Goal: Task Accomplishment & Management: Manage account settings

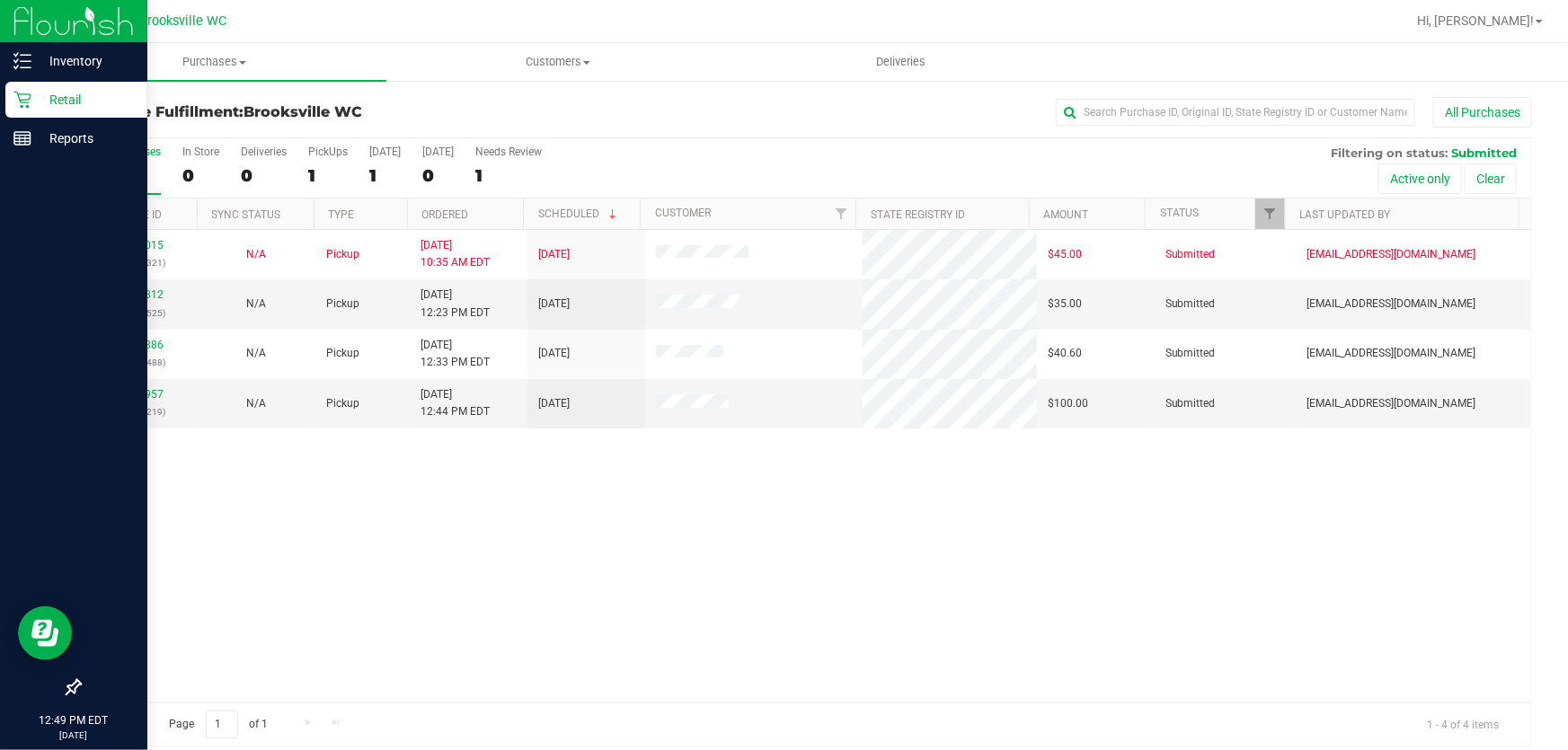
click at [37, 97] on p "Retail" at bounding box center [86, 99] width 108 height 22
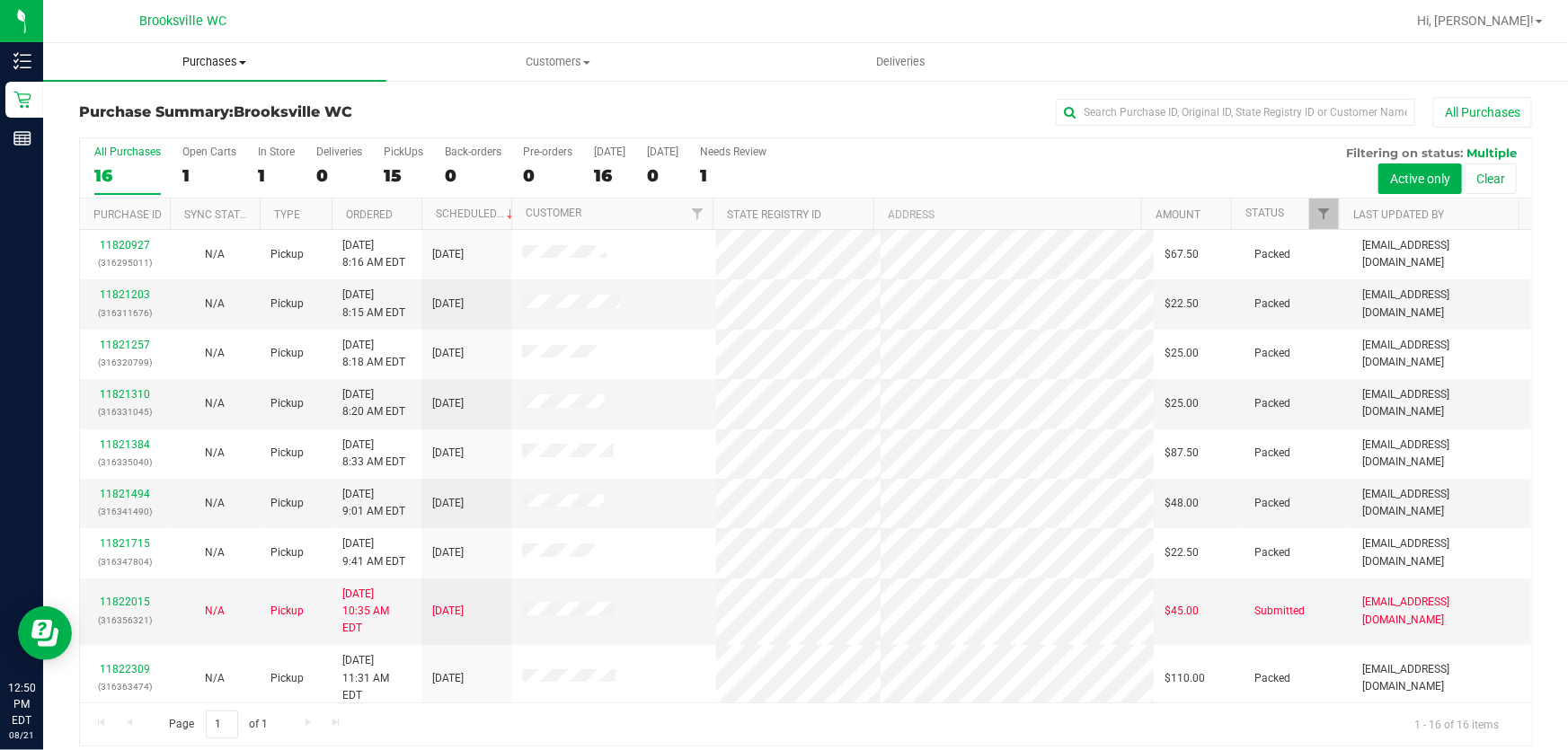
click at [176, 64] on span "Purchases" at bounding box center [215, 62] width 344 height 16
click at [158, 137] on li "Fulfillment" at bounding box center [215, 130] width 344 height 22
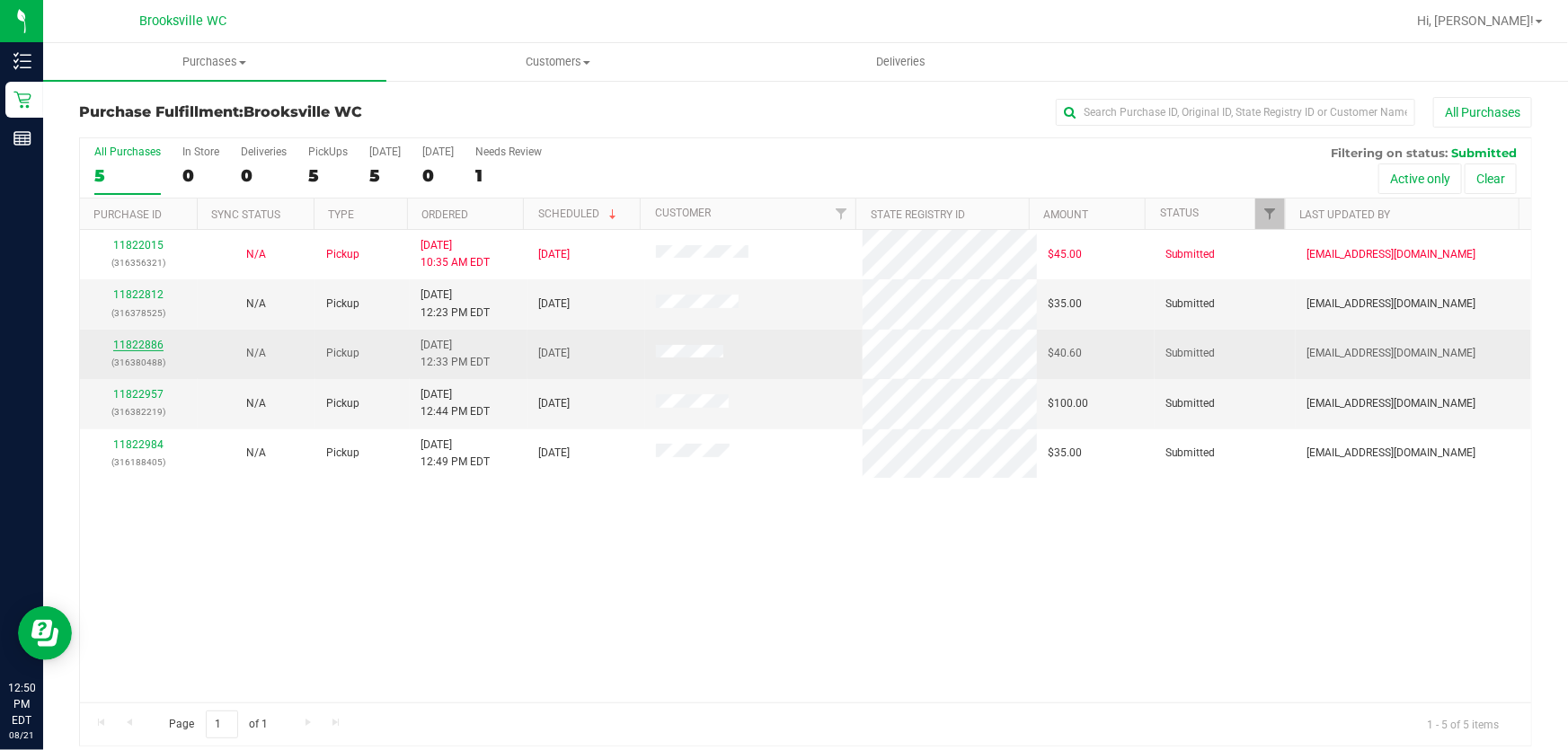
click at [143, 350] on link "11822886" at bounding box center [138, 344] width 50 height 13
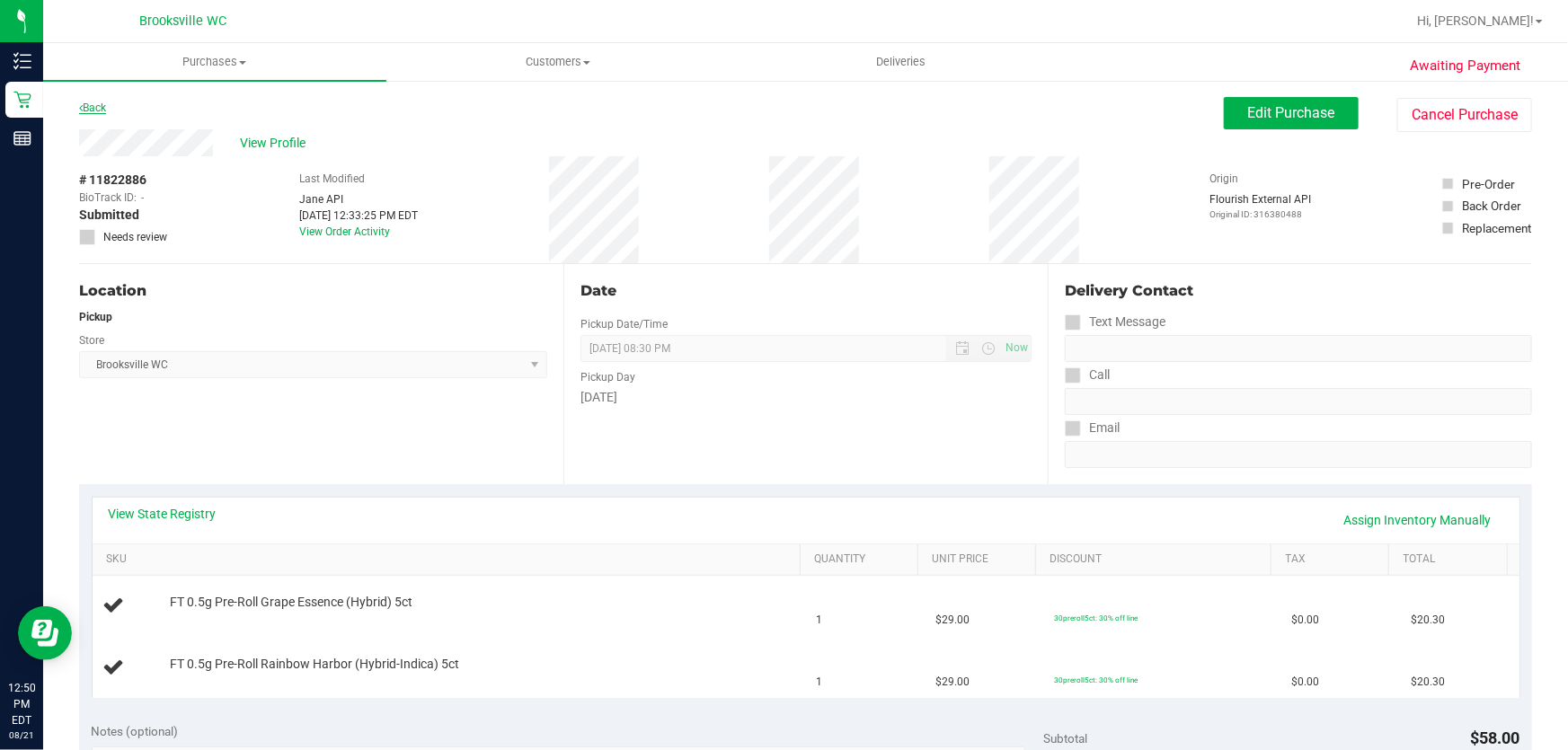
click at [98, 103] on link "Back" at bounding box center [92, 107] width 27 height 13
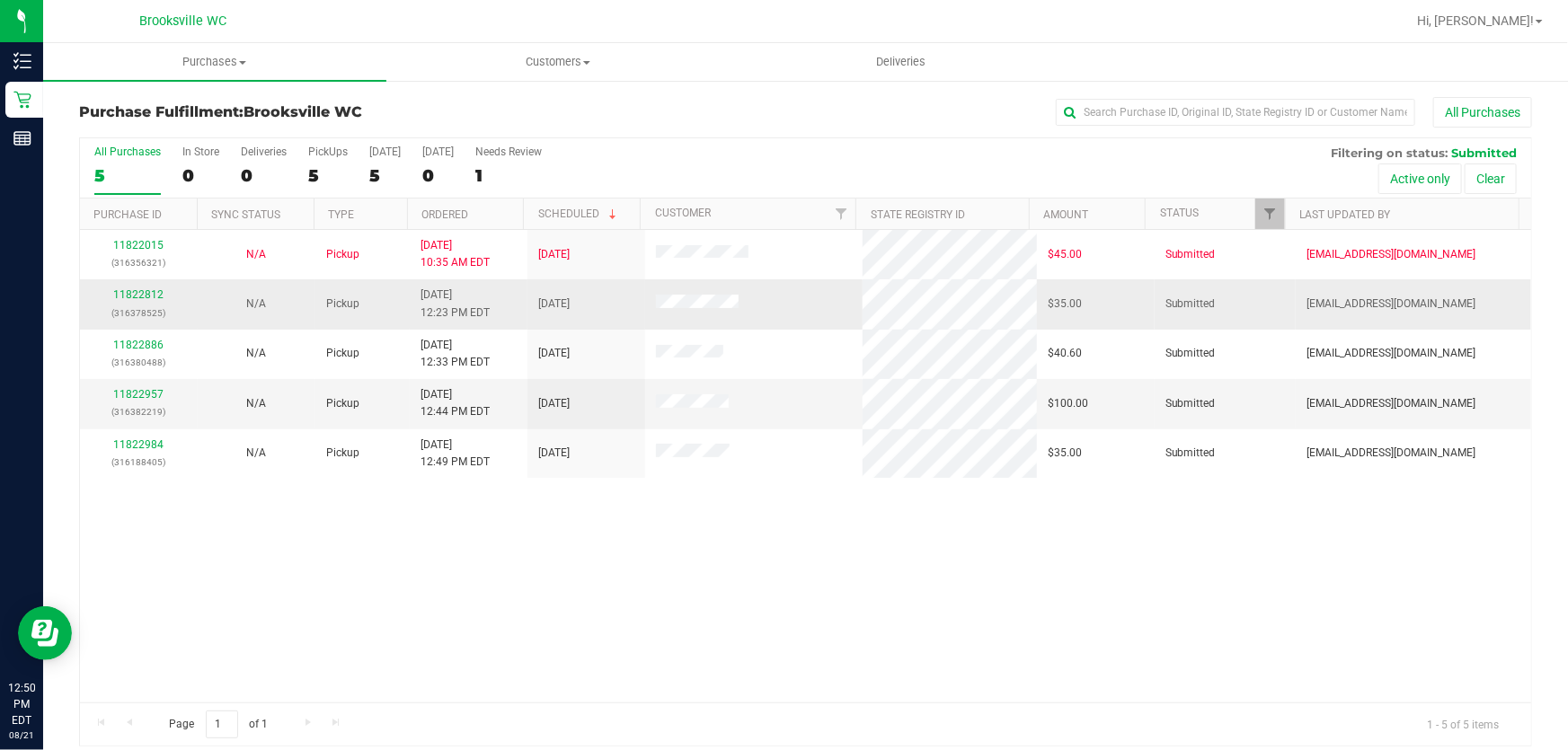
click at [163, 296] on div "11822812 (316378525)" at bounding box center [139, 303] width 96 height 34
click at [157, 296] on link "11822812" at bounding box center [138, 294] width 50 height 13
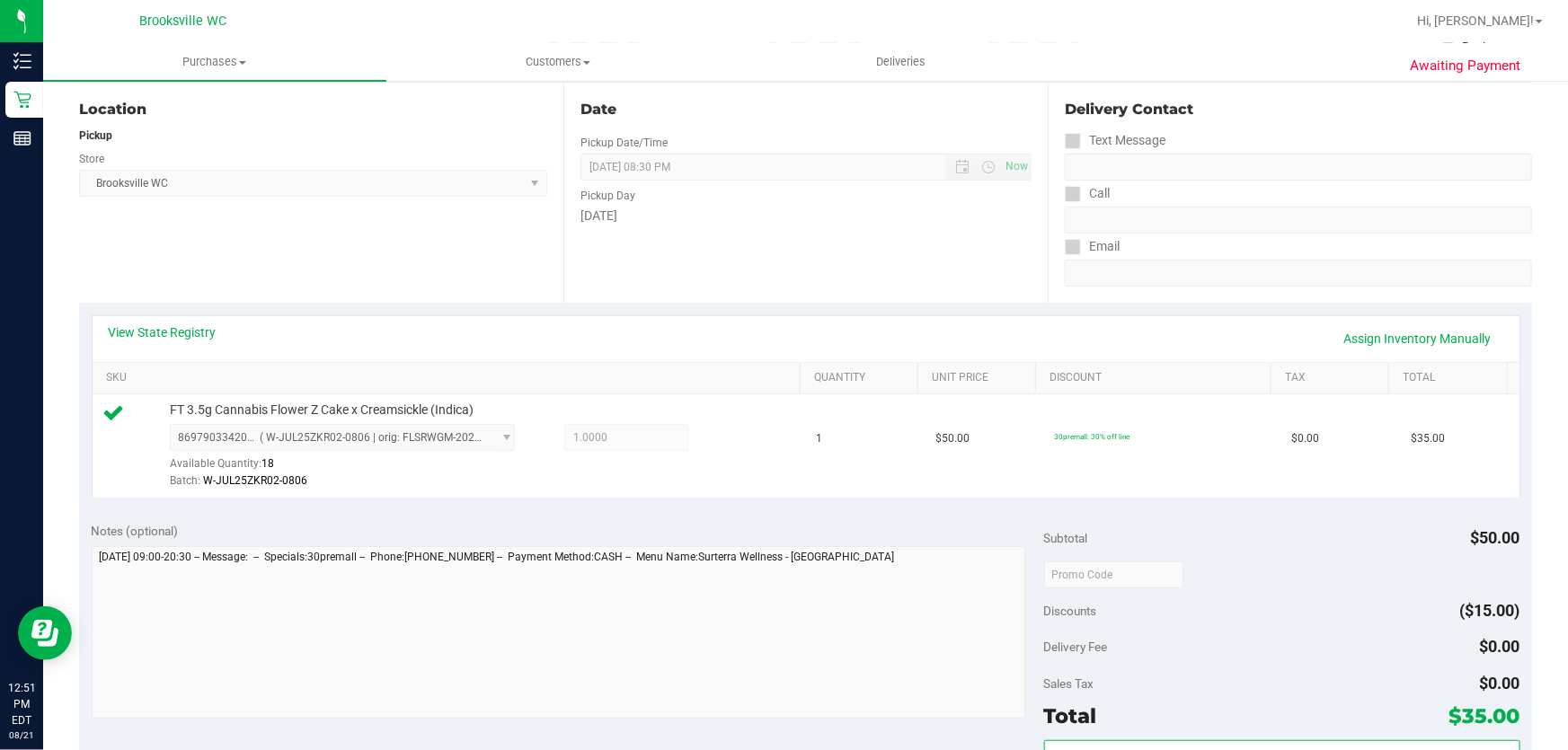
scroll to position [654, 0]
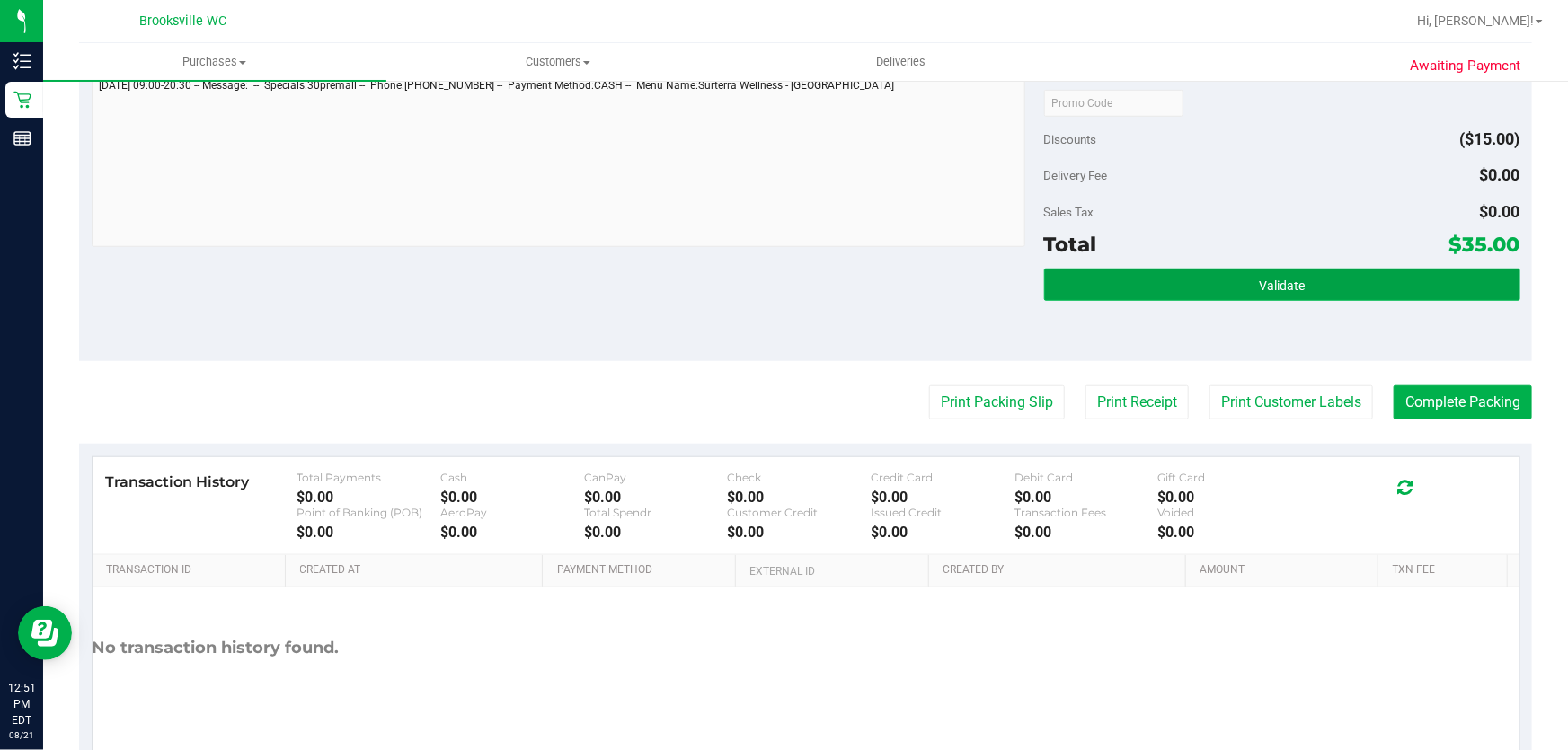
click at [1168, 295] on button "Validate" at bounding box center [1283, 284] width 476 height 32
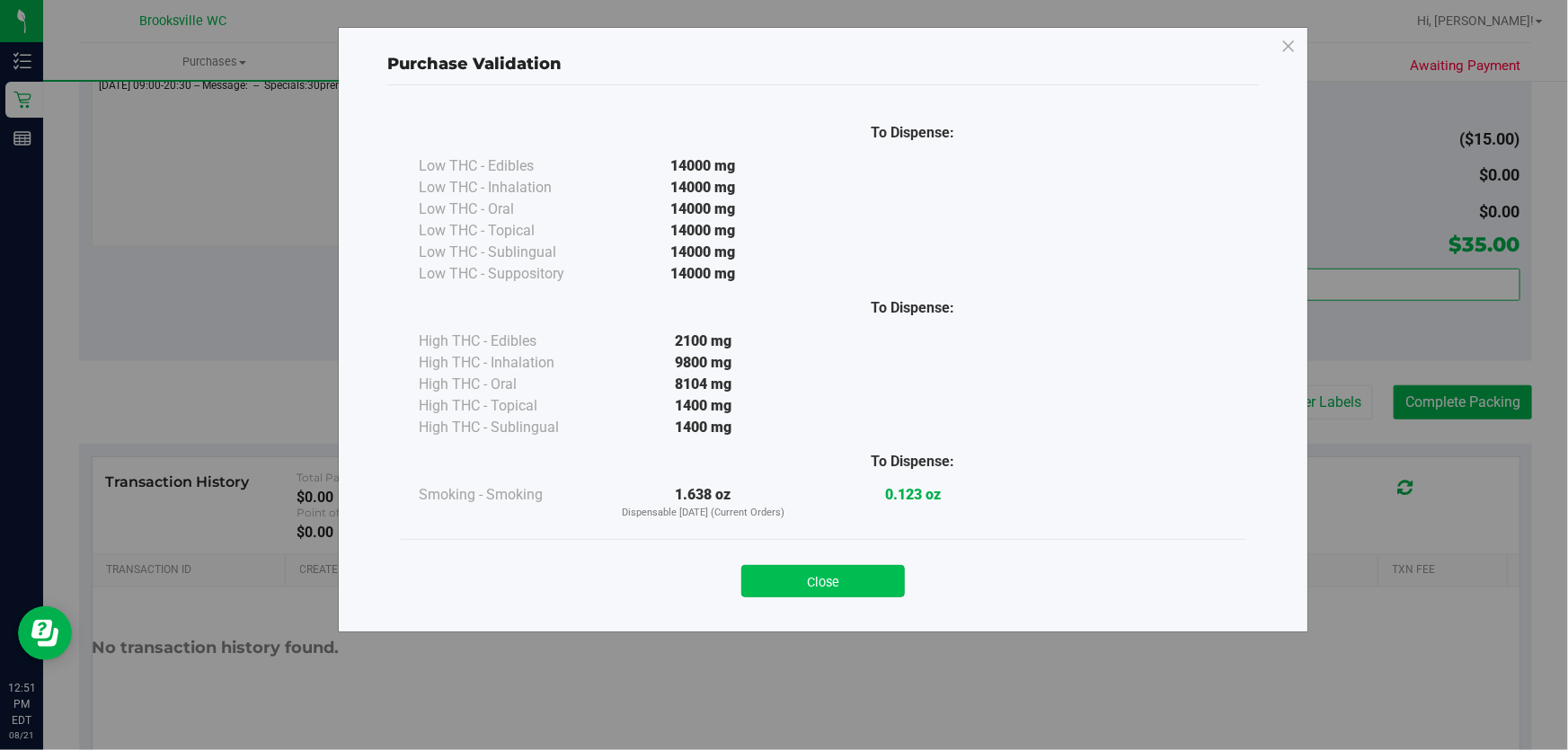
click at [825, 578] on button "Close" at bounding box center [823, 581] width 163 height 32
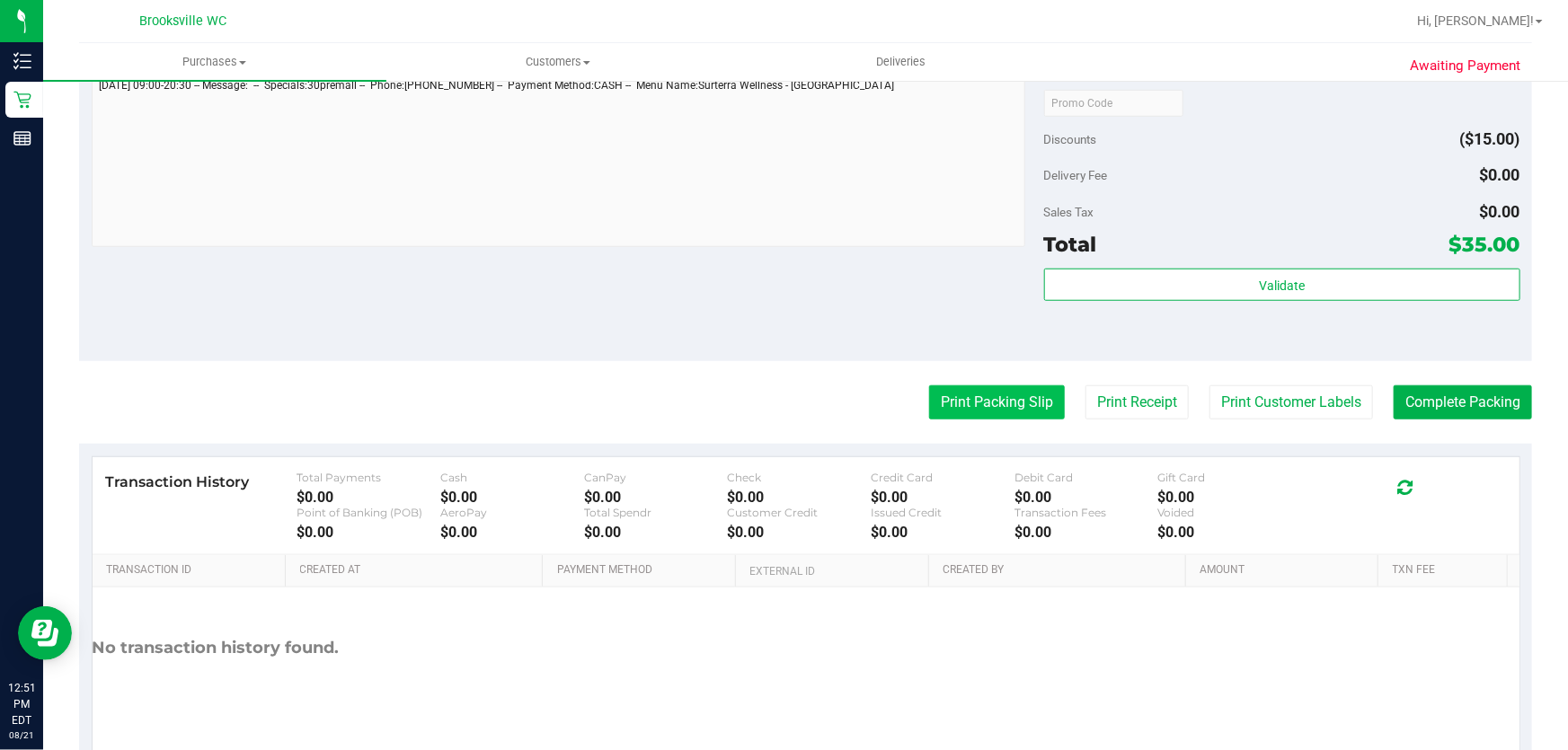
click at [981, 402] on button "Print Packing Slip" at bounding box center [997, 403] width 136 height 34
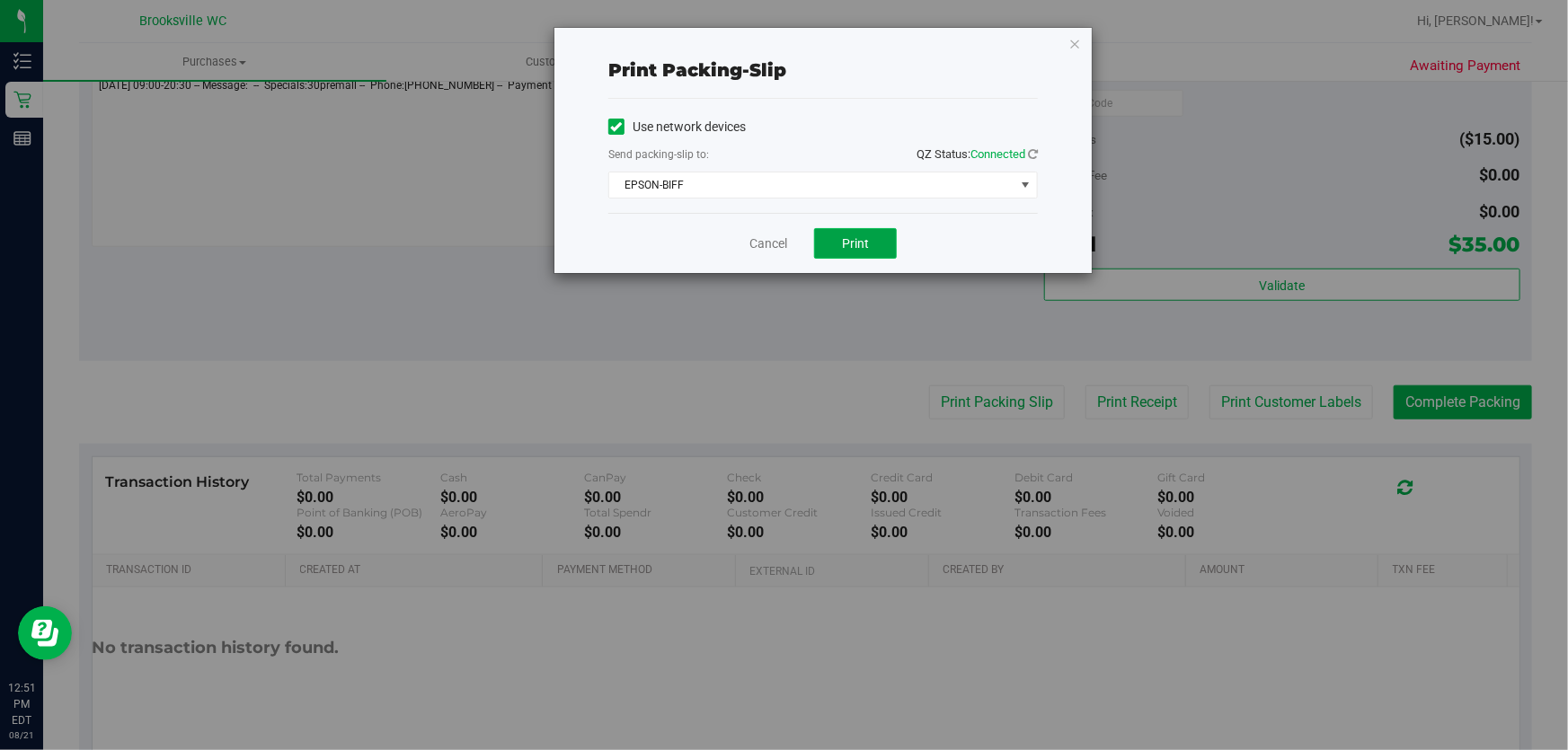
click at [857, 232] on button "Print" at bounding box center [855, 243] width 83 height 31
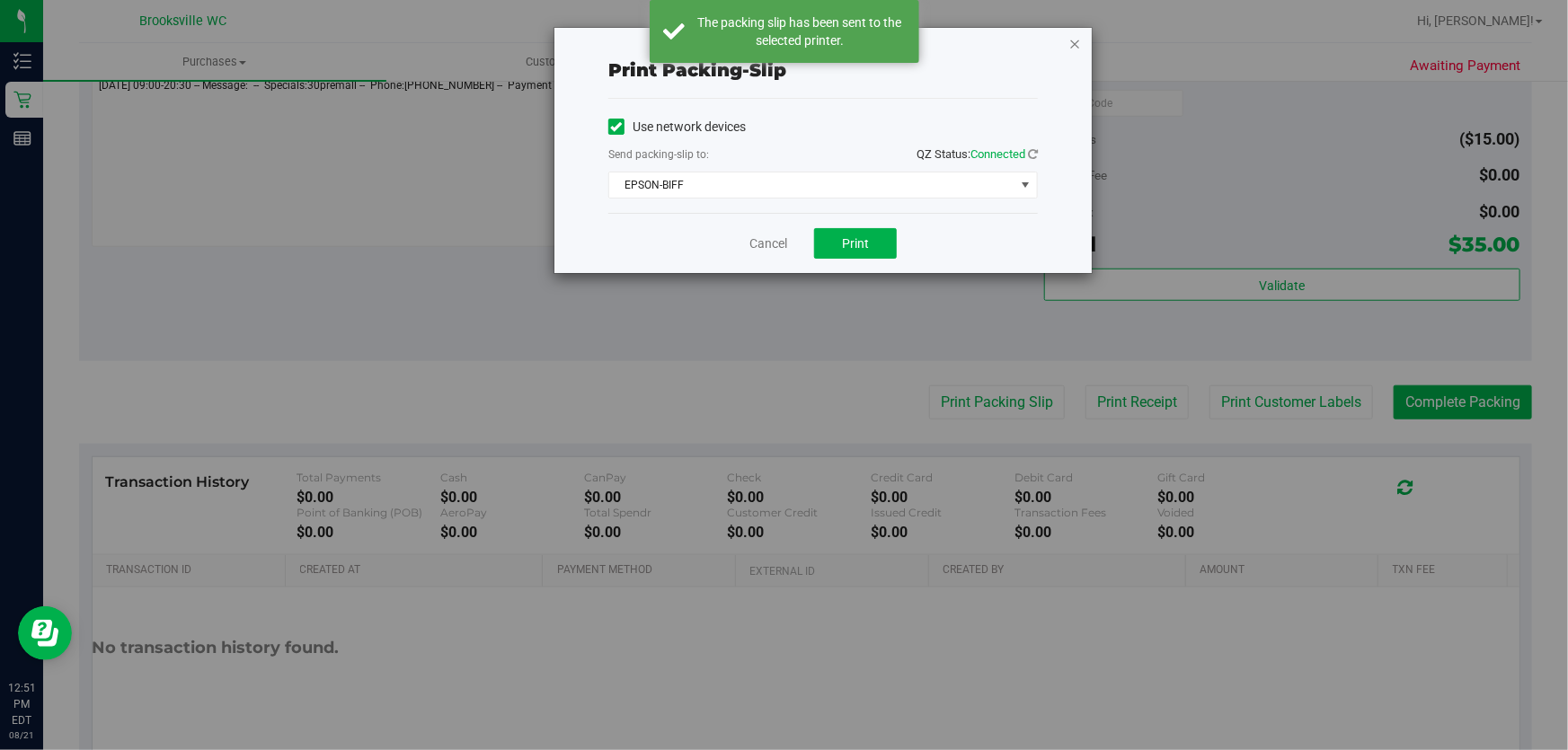
click at [1078, 47] on icon "button" at bounding box center [1074, 43] width 13 height 22
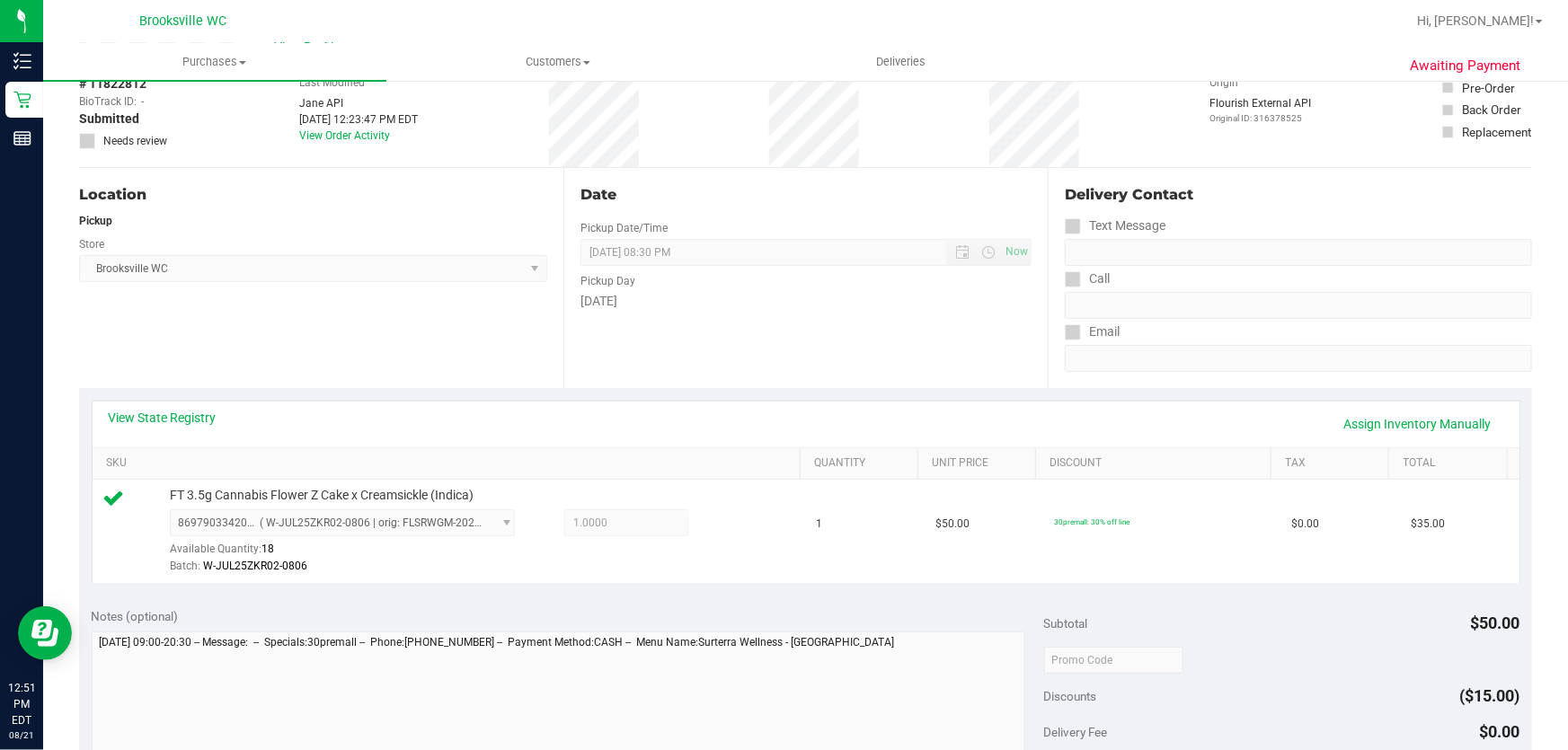
scroll to position [326, 0]
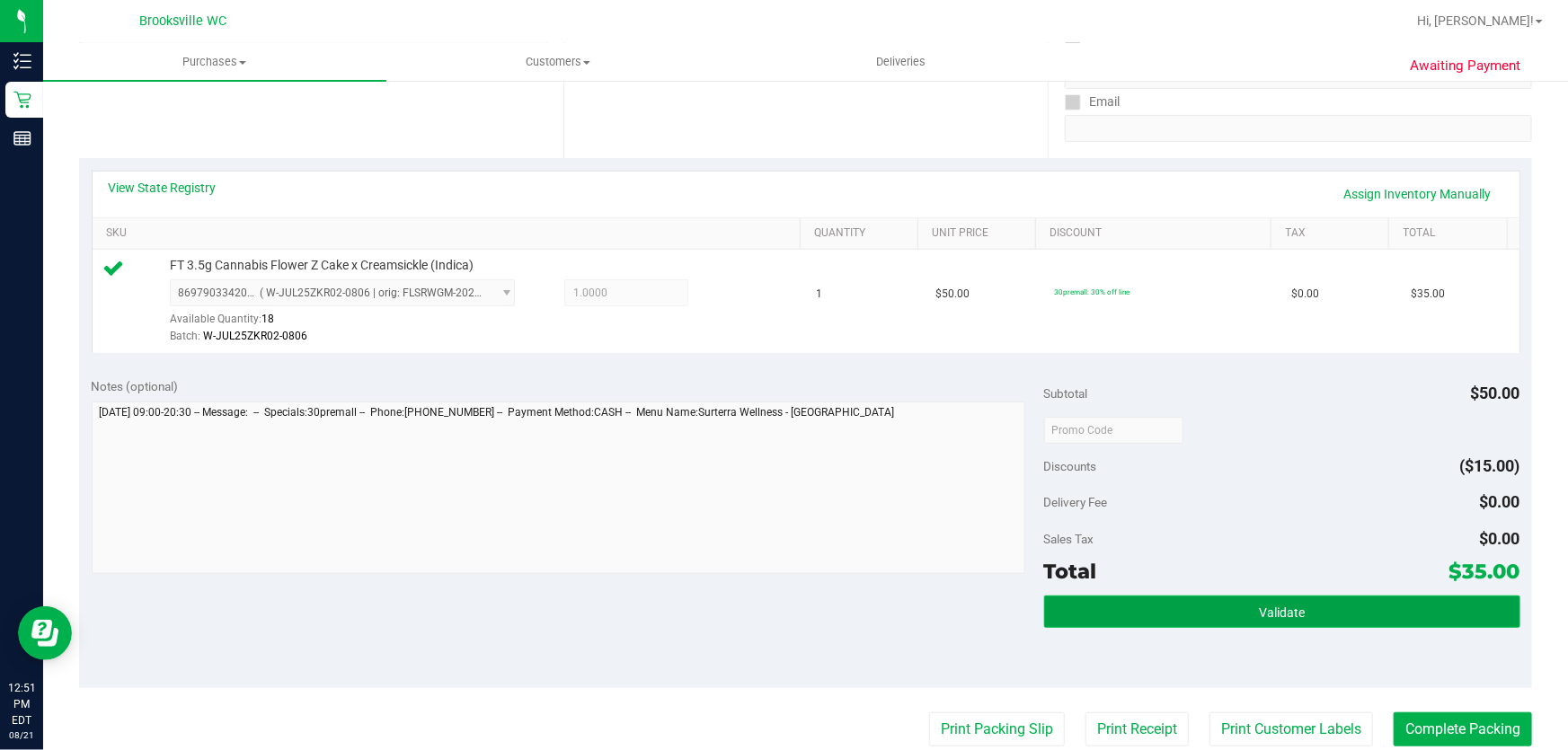
click at [1215, 610] on button "Validate" at bounding box center [1283, 611] width 476 height 32
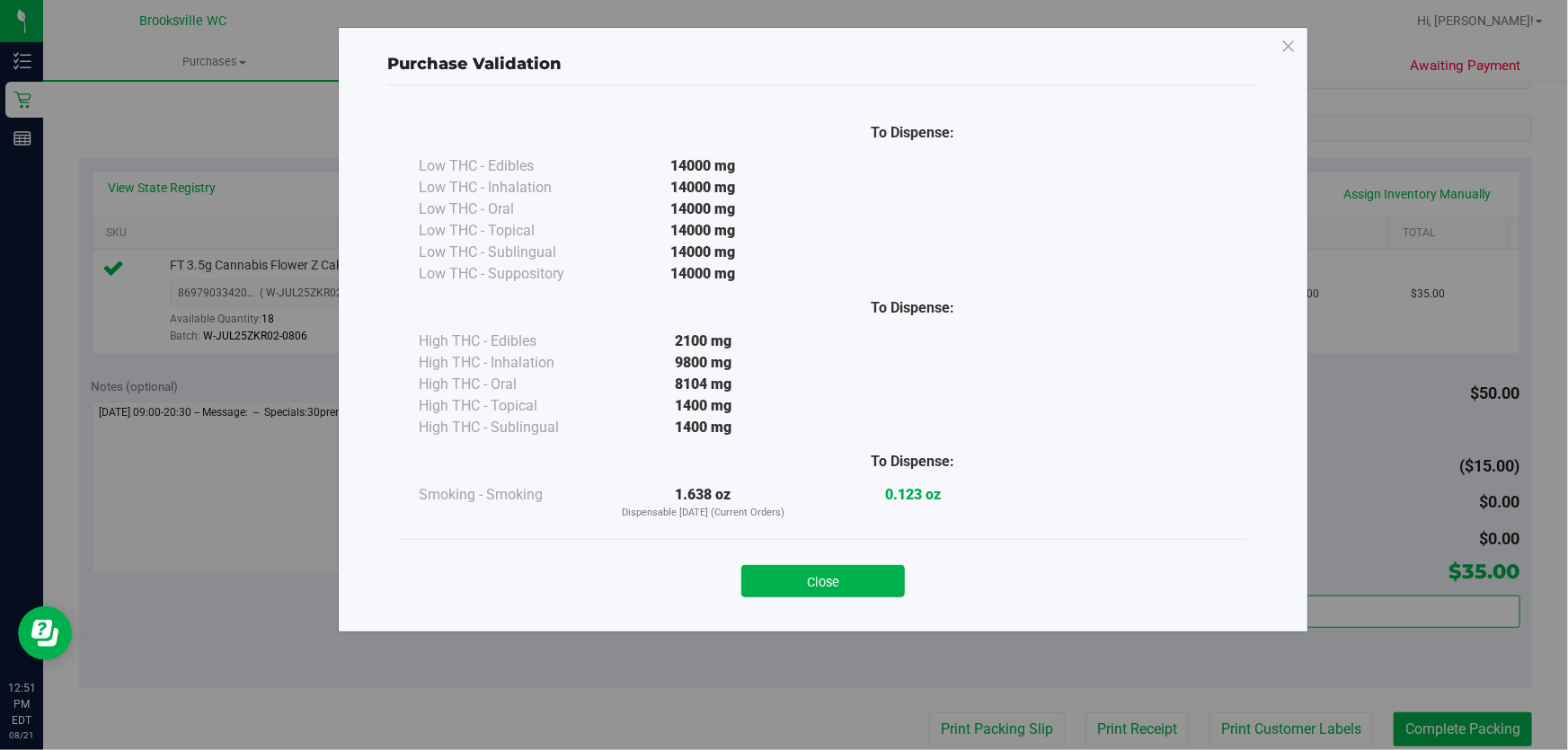
click at [862, 557] on div "Close" at bounding box center [823, 576] width 818 height 45
click at [865, 571] on button "Close" at bounding box center [823, 581] width 163 height 32
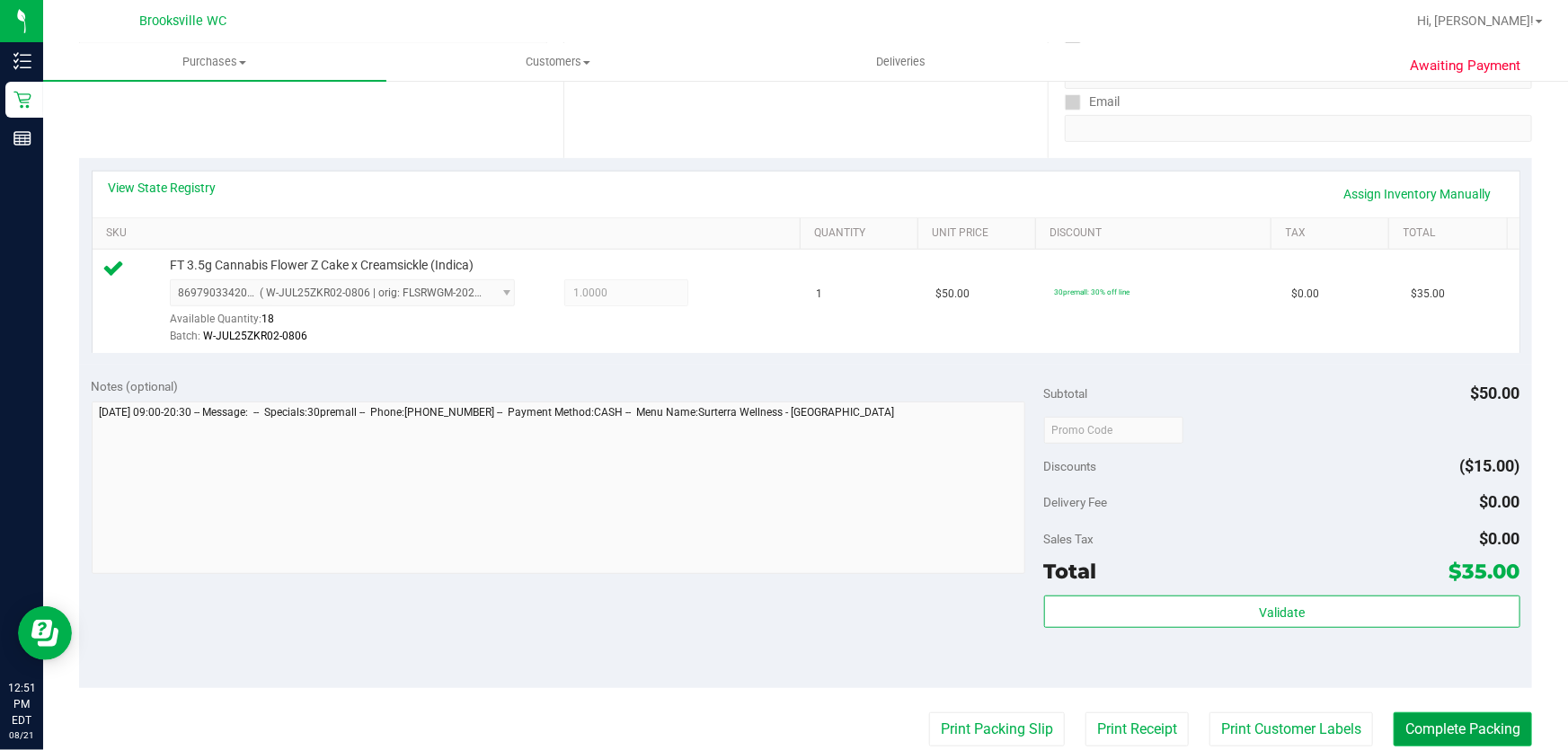
click at [1447, 738] on button "Complete Packing" at bounding box center [1463, 729] width 139 height 34
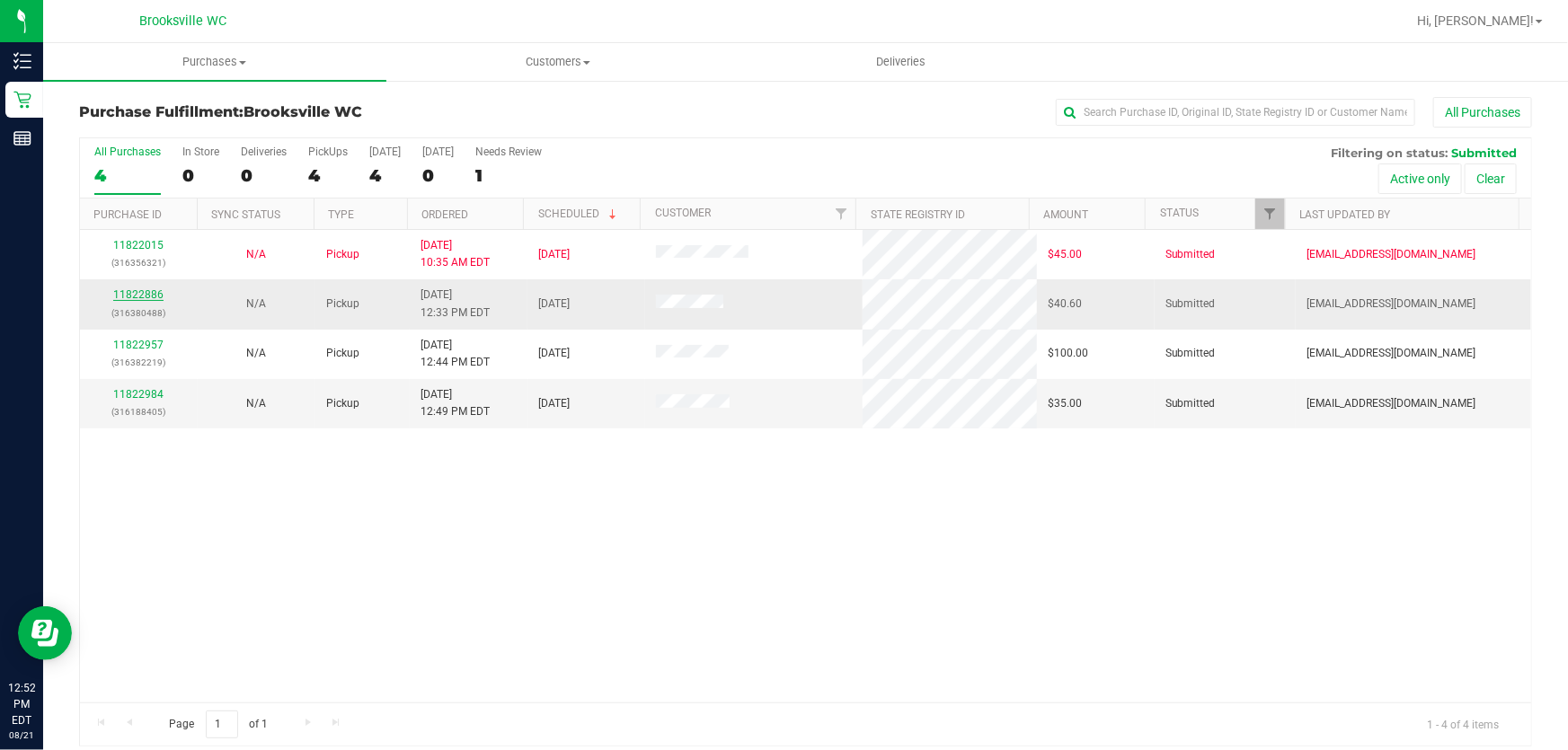
click at [140, 295] on link "11822886" at bounding box center [138, 294] width 50 height 13
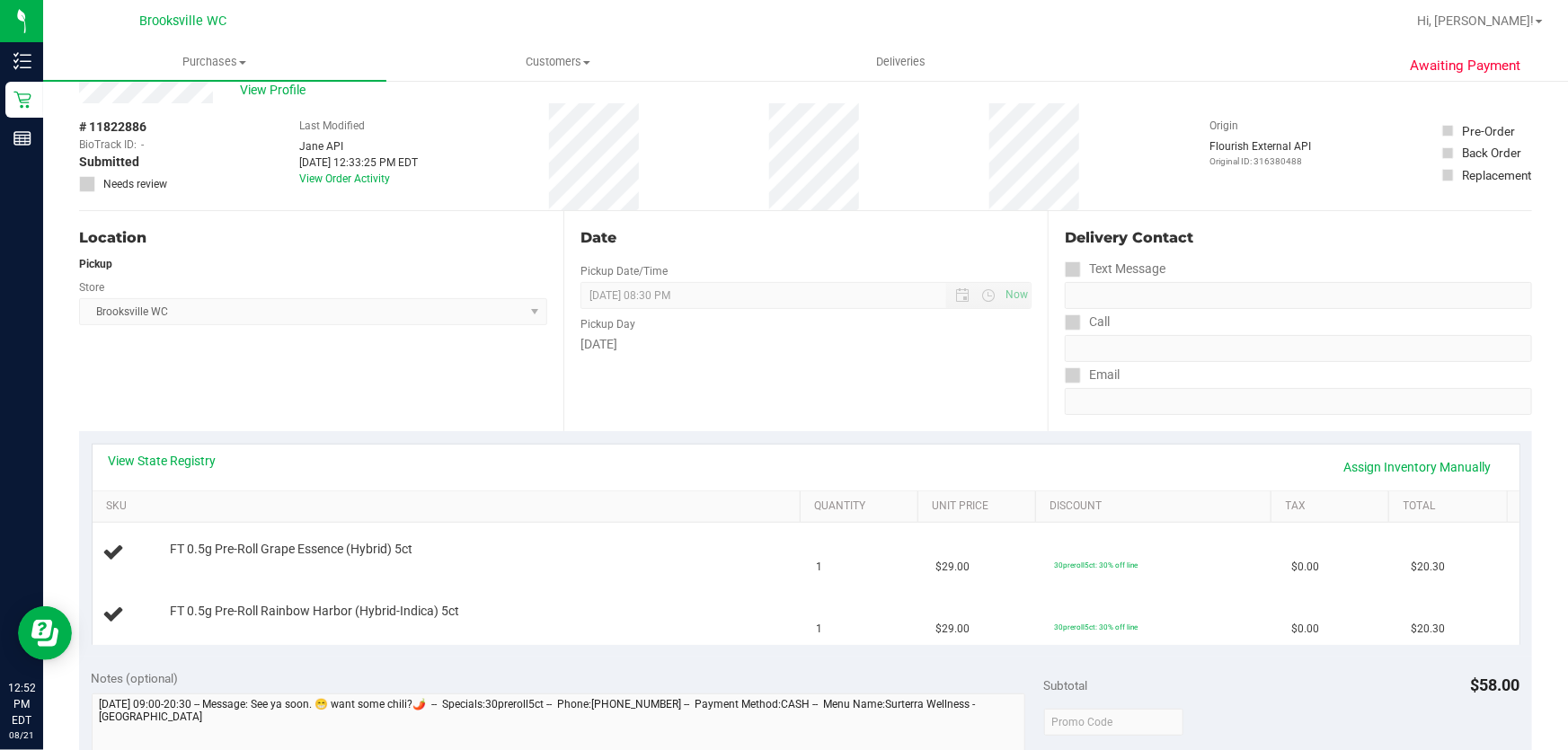
scroll to position [81, 0]
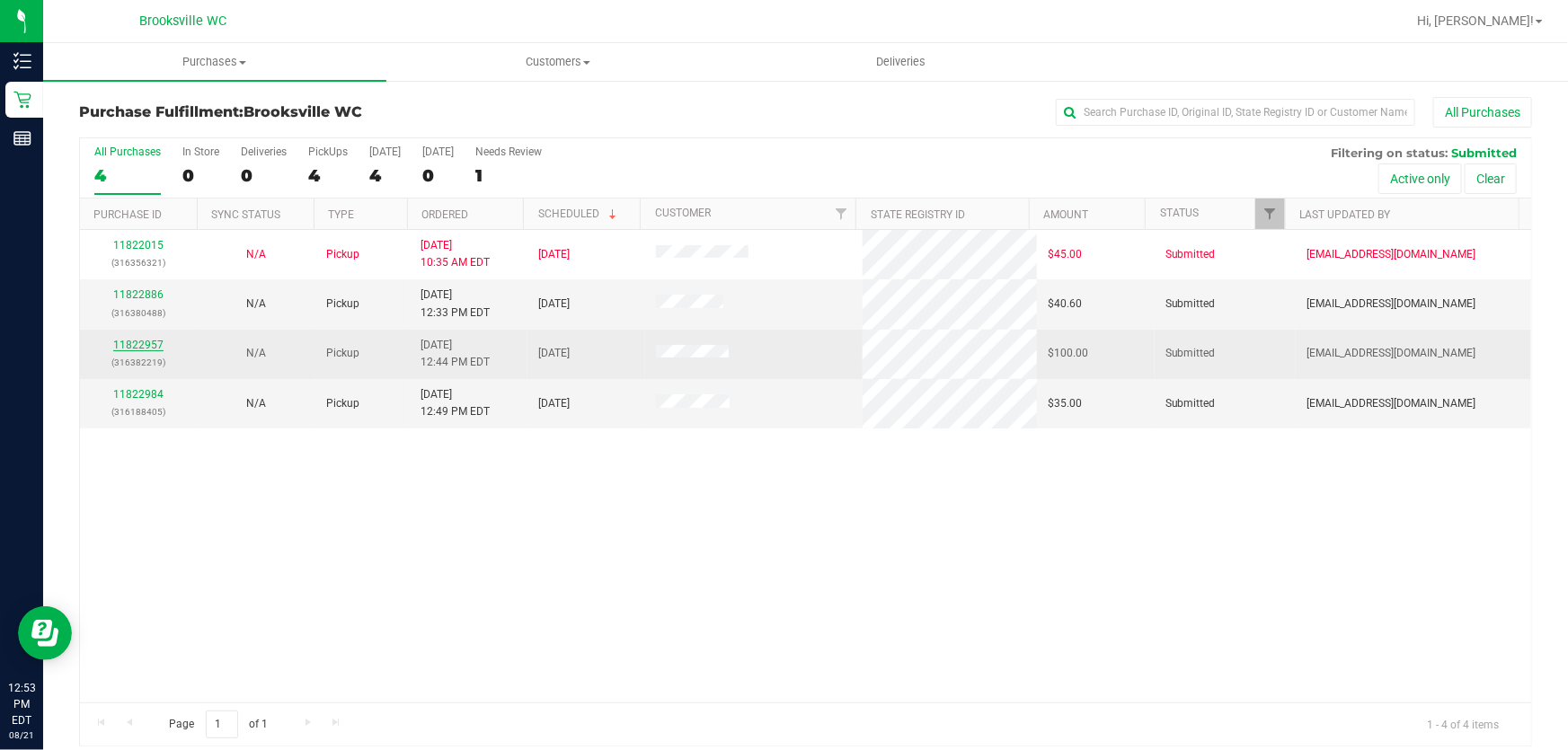
click at [139, 345] on link "11822957" at bounding box center [138, 344] width 50 height 13
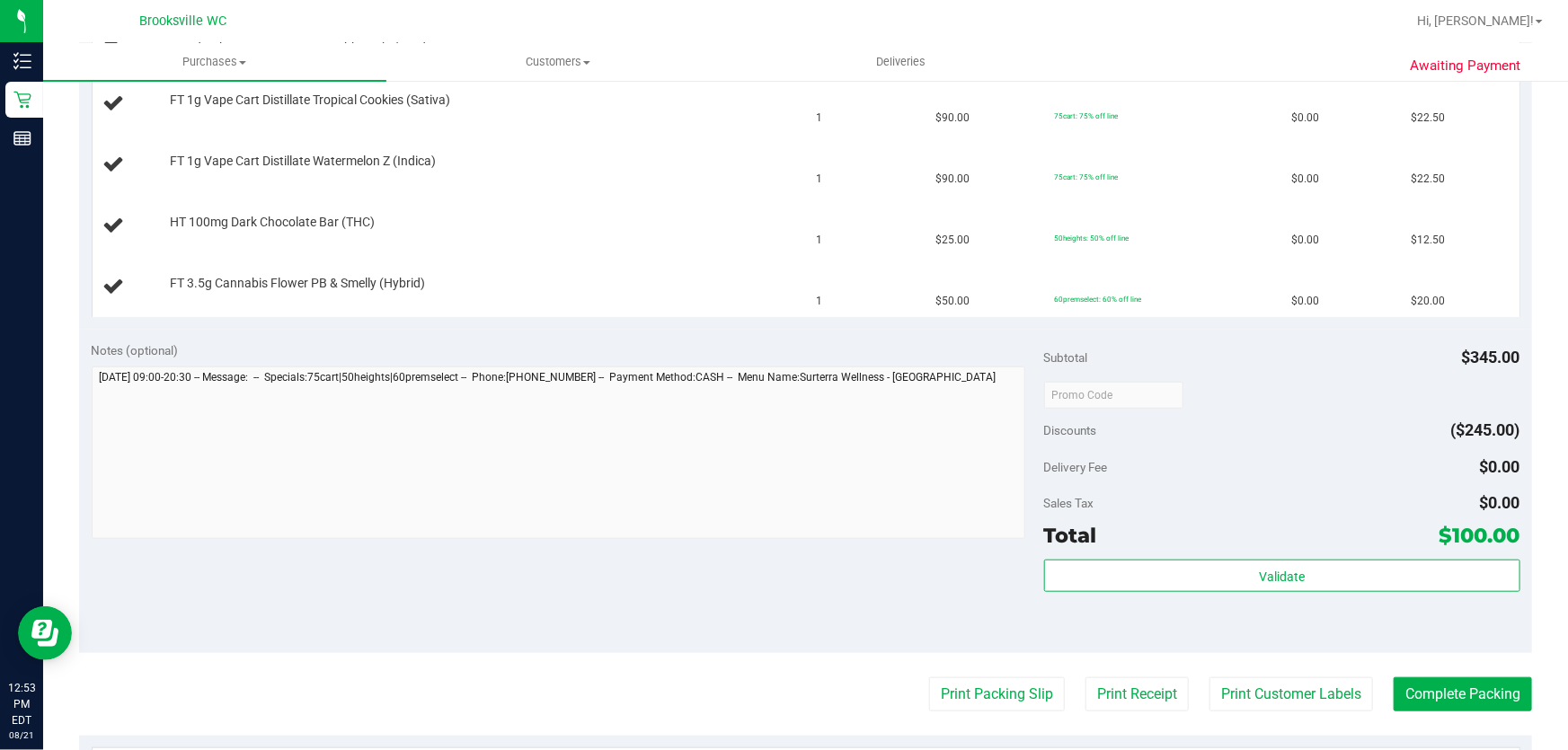
scroll to position [572, 0]
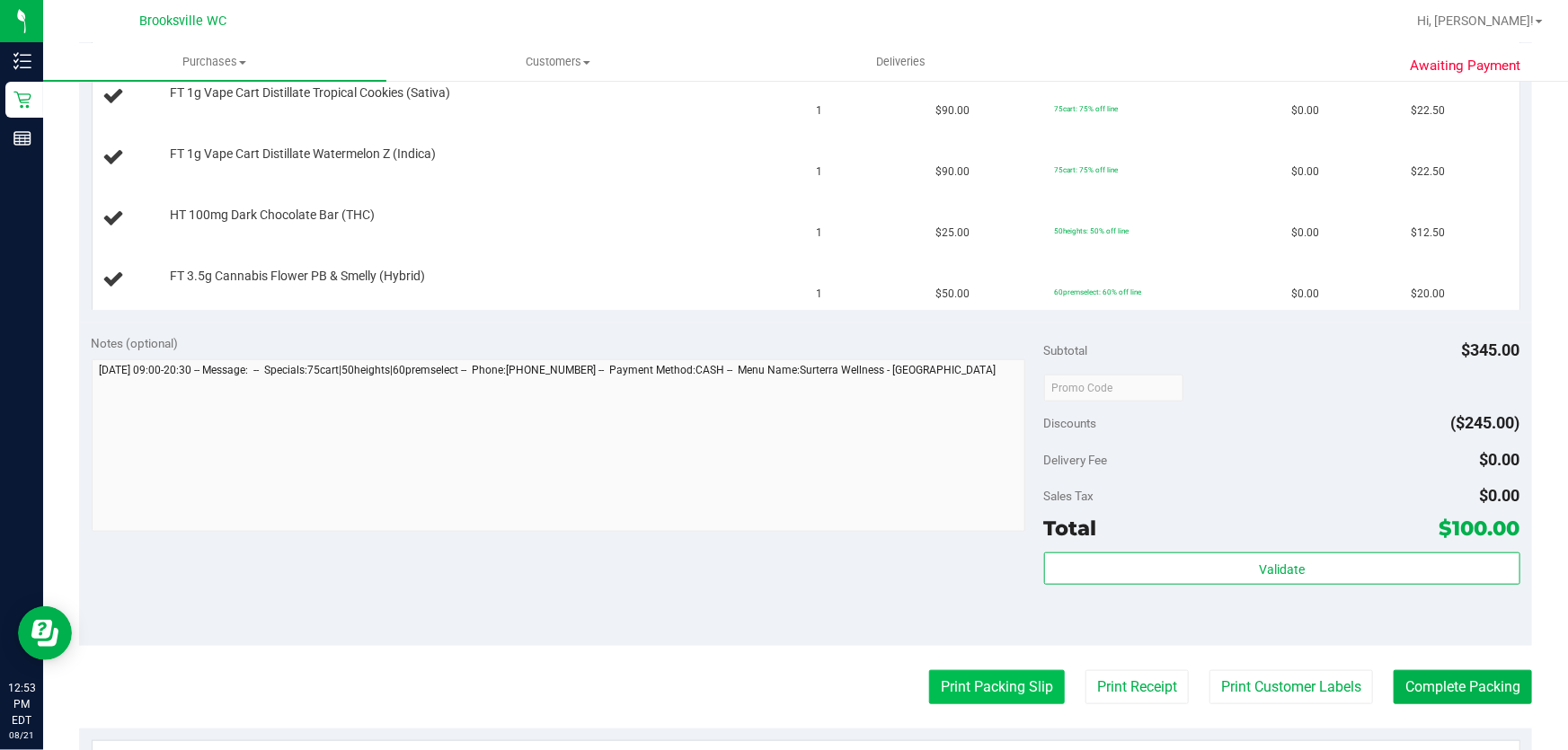
click at [954, 690] on button "Print Packing Slip" at bounding box center [997, 687] width 136 height 34
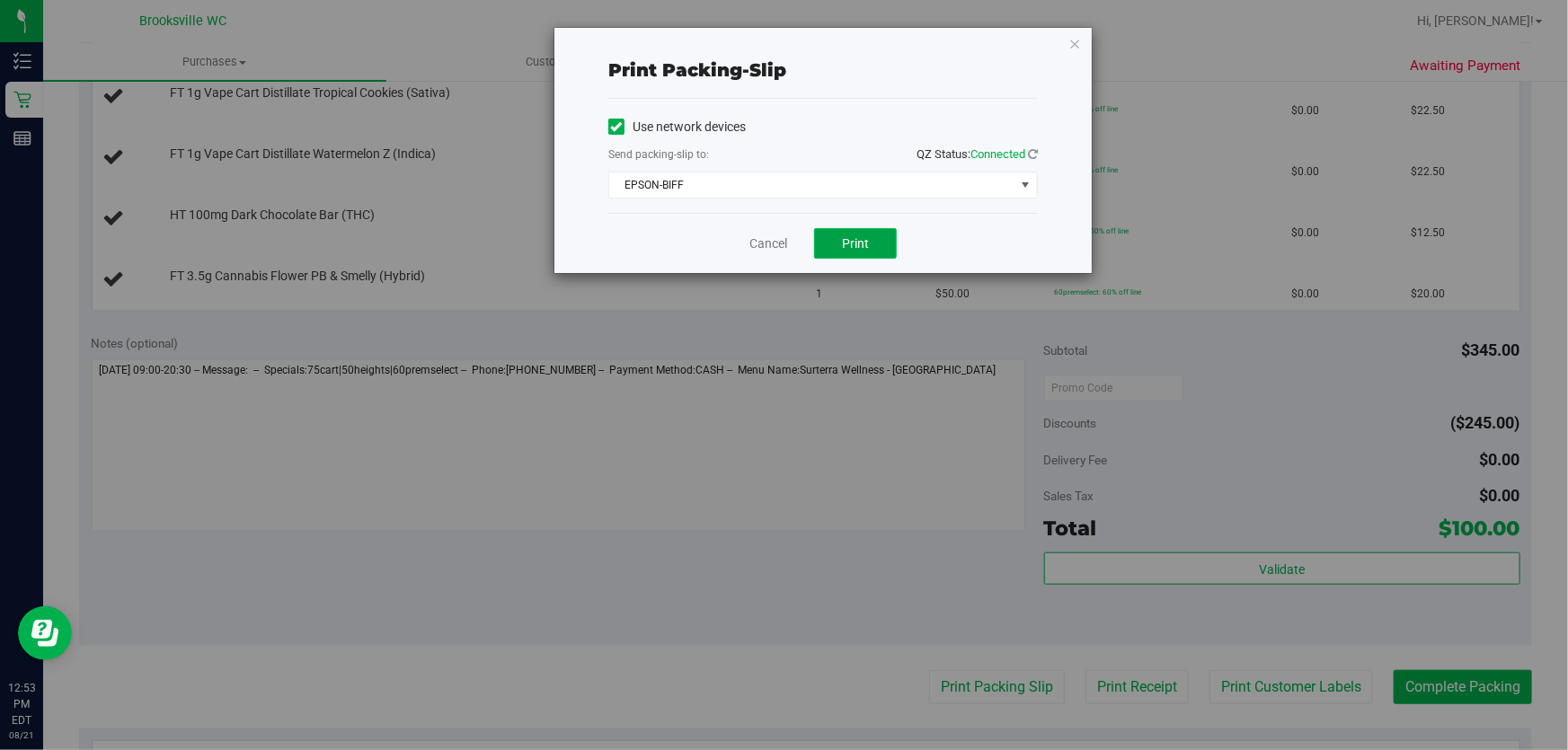
click at [883, 252] on button "Print" at bounding box center [855, 243] width 83 height 31
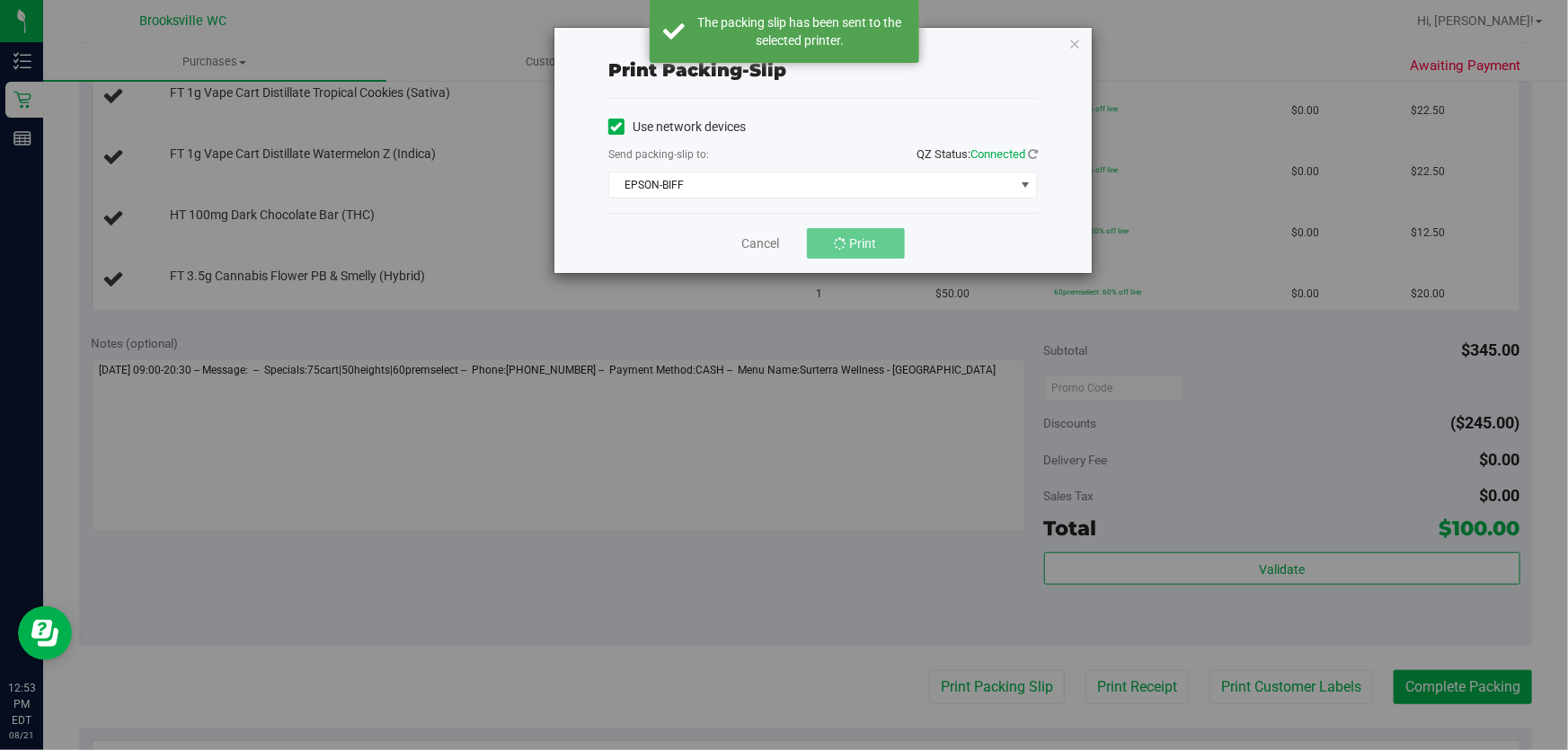
click at [1074, 46] on icon "button" at bounding box center [1074, 43] width 13 height 22
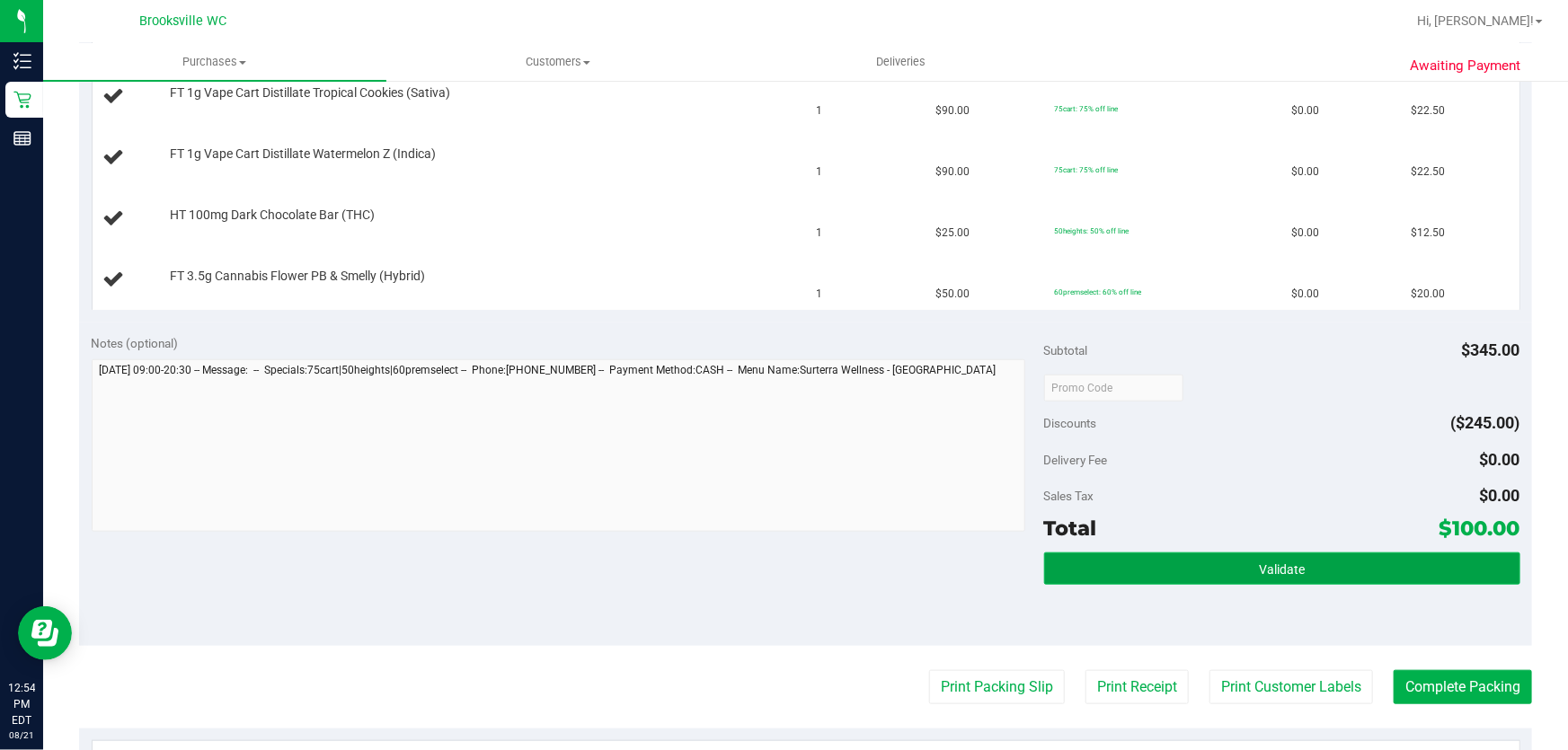
click at [1227, 580] on button "Validate" at bounding box center [1283, 568] width 476 height 32
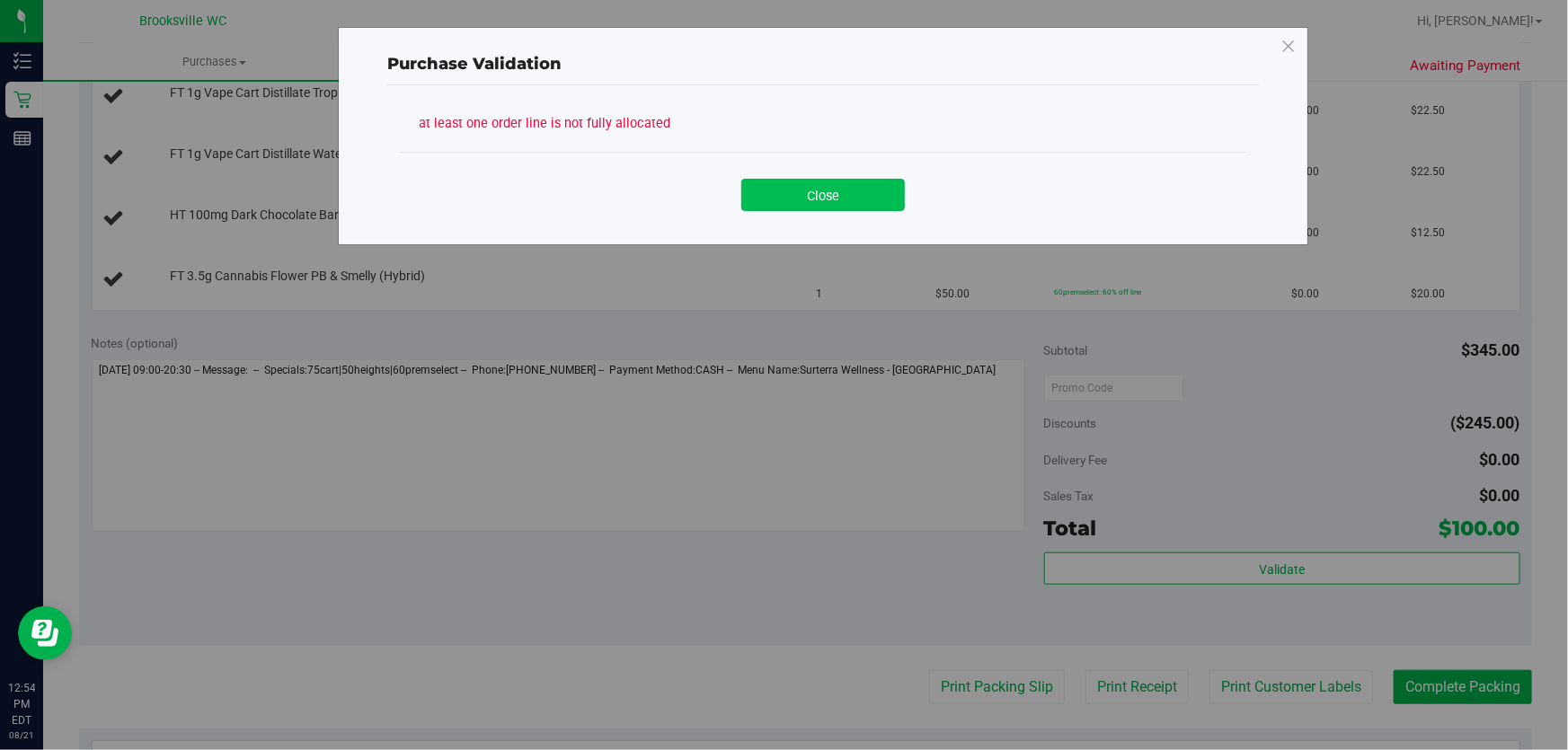
click at [807, 203] on button "Close" at bounding box center [823, 195] width 163 height 32
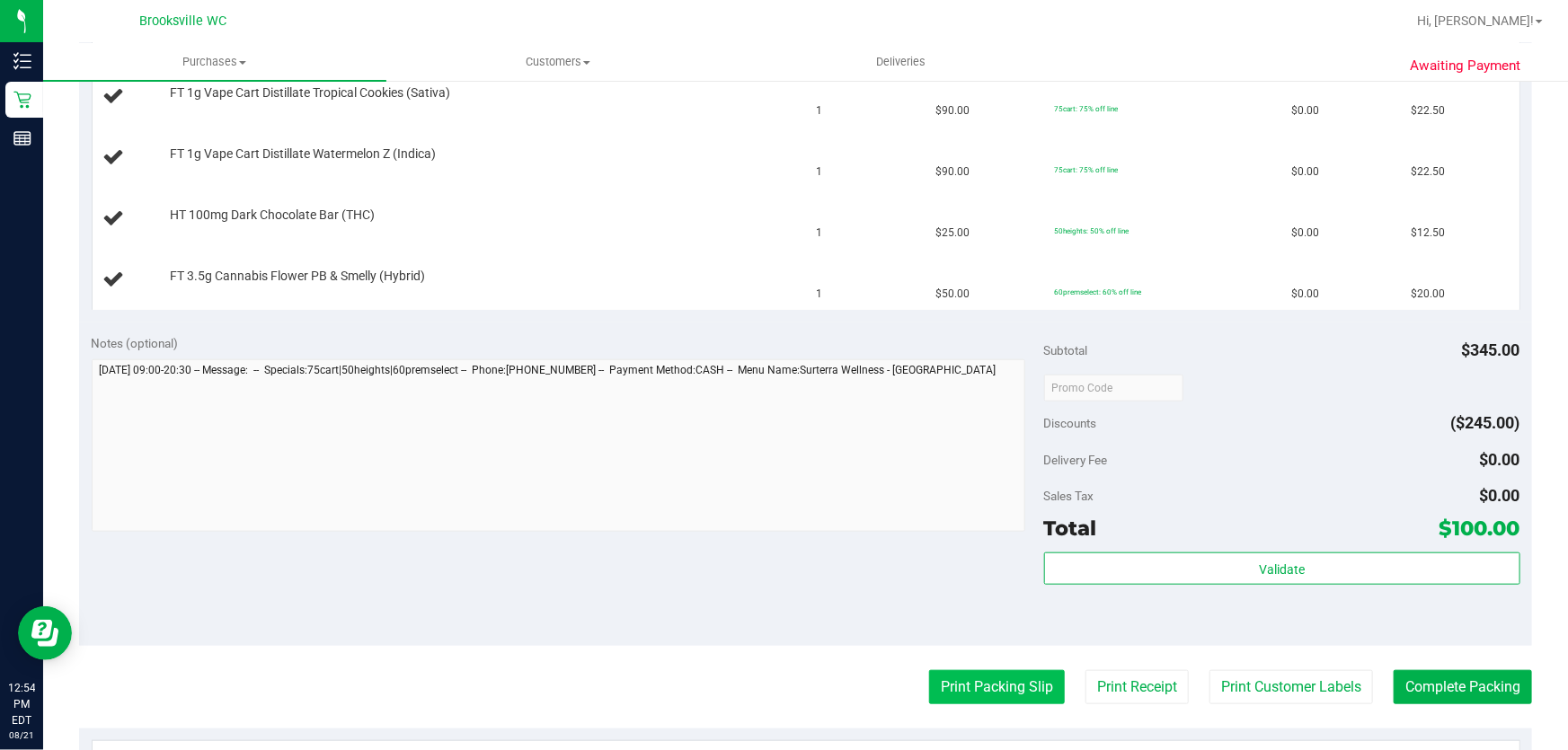
click at [965, 677] on button "Print Packing Slip" at bounding box center [997, 687] width 136 height 34
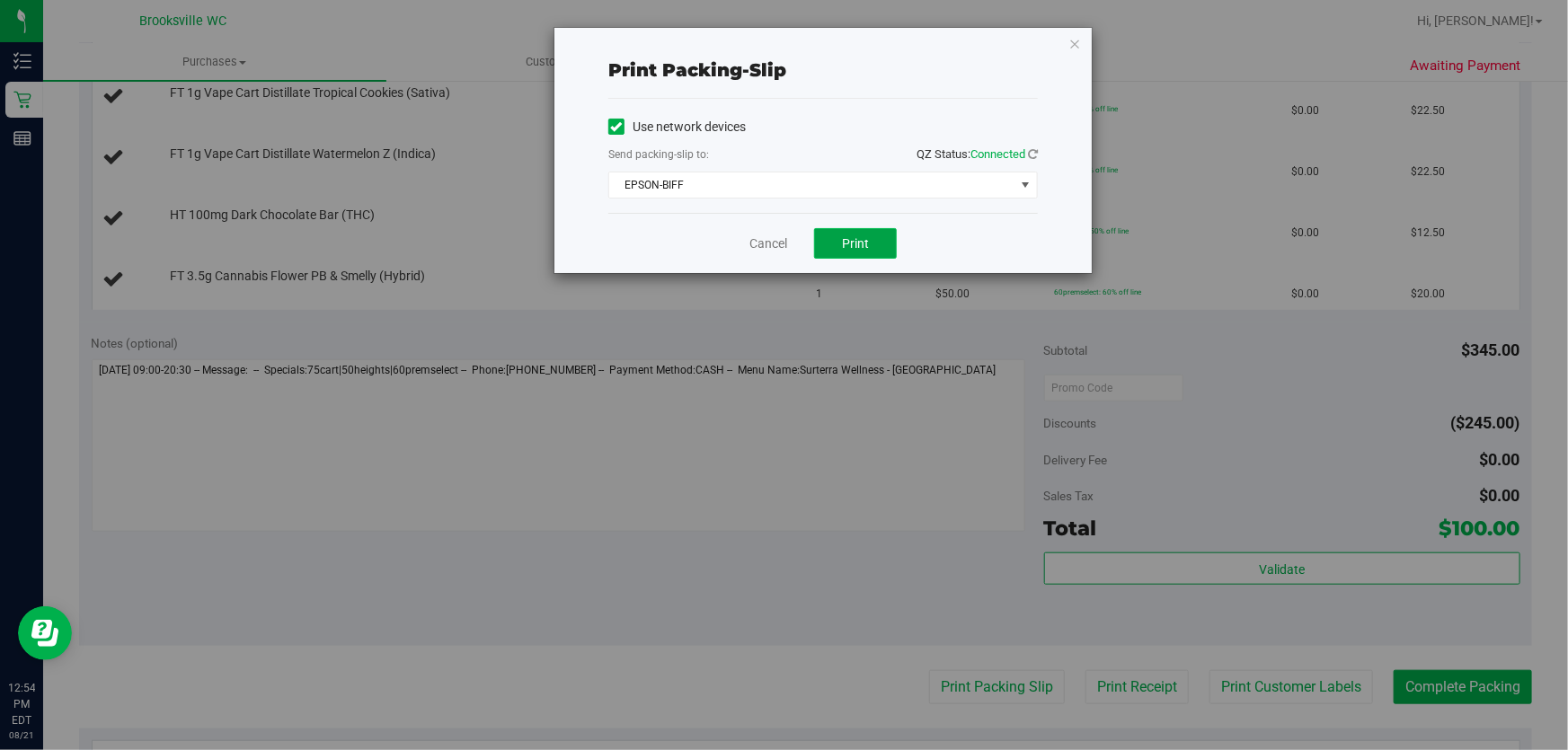
click at [853, 239] on span "Print" at bounding box center [854, 243] width 27 height 15
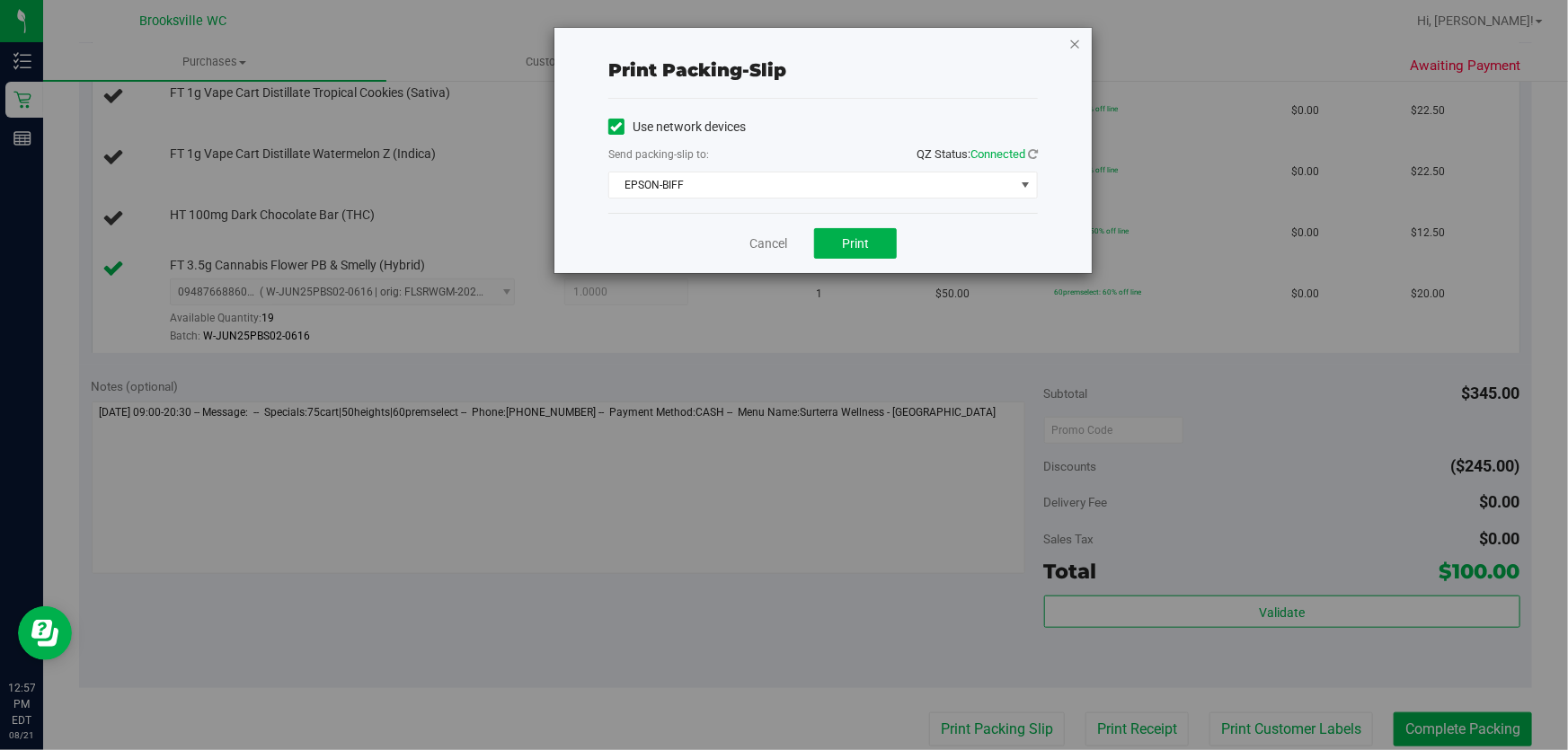
click at [1079, 46] on icon "button" at bounding box center [1074, 43] width 13 height 22
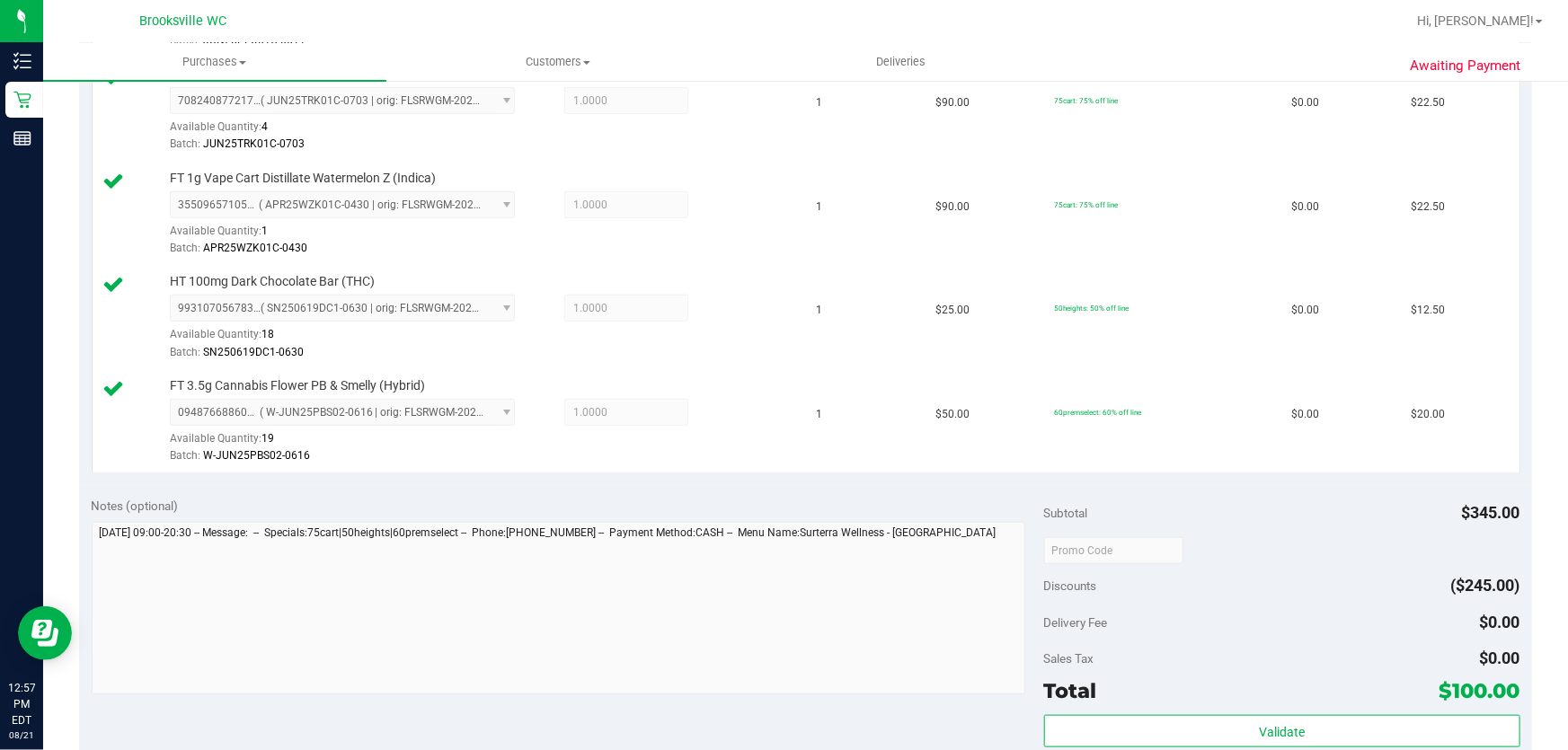
scroll to position [817, 0]
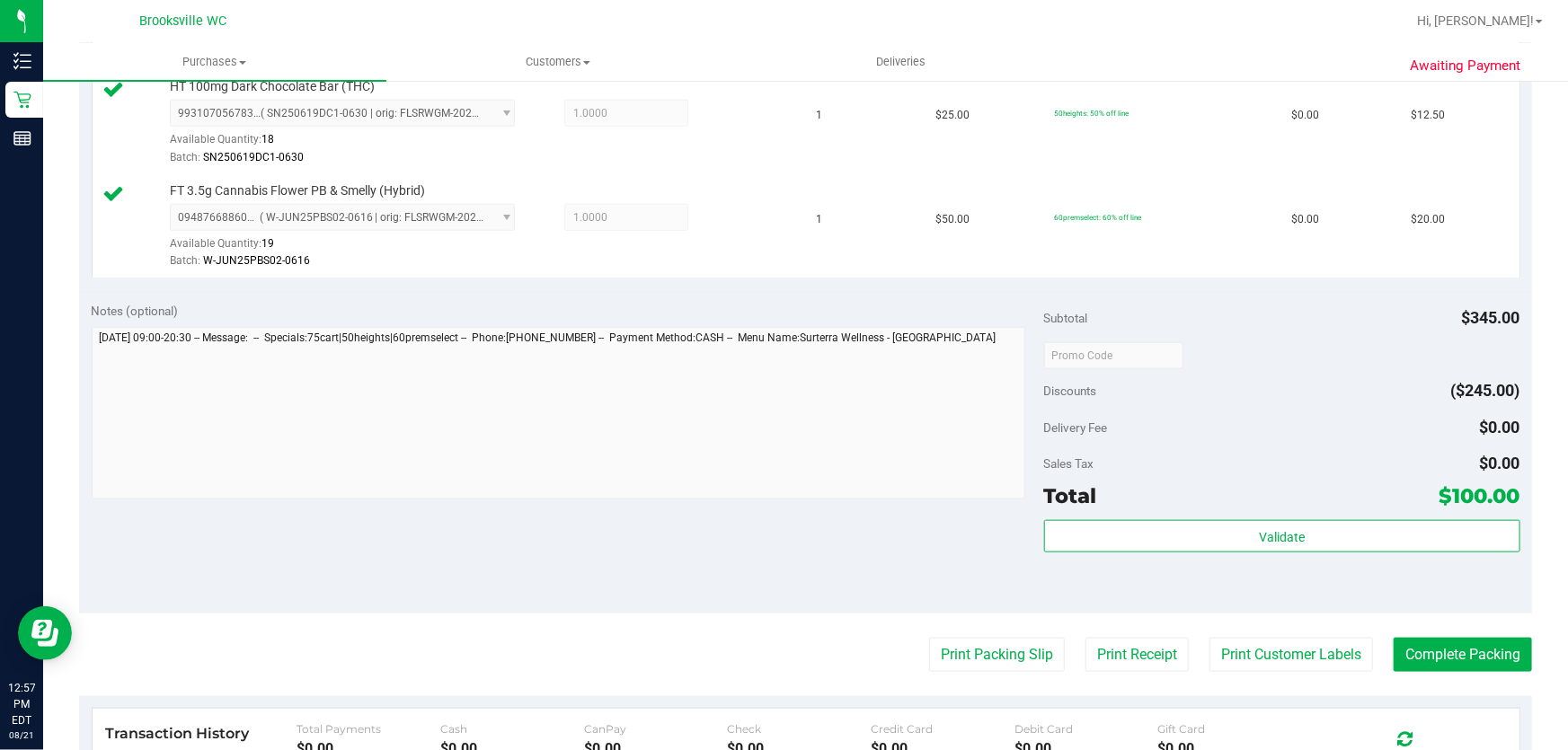
drag, startPoint x: 1137, startPoint y: 562, endPoint x: 1132, endPoint y: 553, distance: 10.3
click at [1132, 554] on div "Validate" at bounding box center [1283, 561] width 476 height 81
click at [1131, 553] on div "Validate" at bounding box center [1283, 561] width 476 height 81
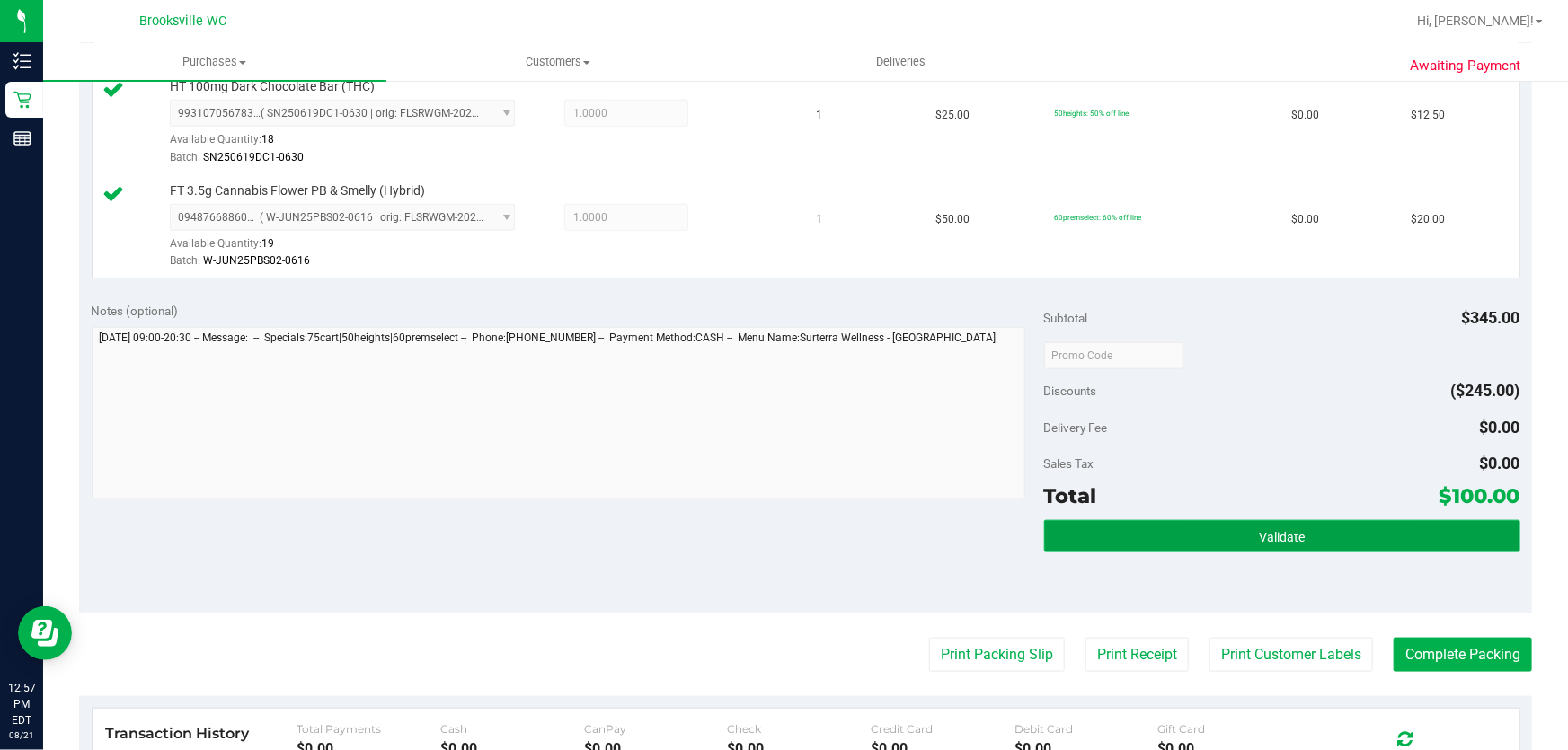
click at [1119, 545] on button "Validate" at bounding box center [1283, 536] width 476 height 32
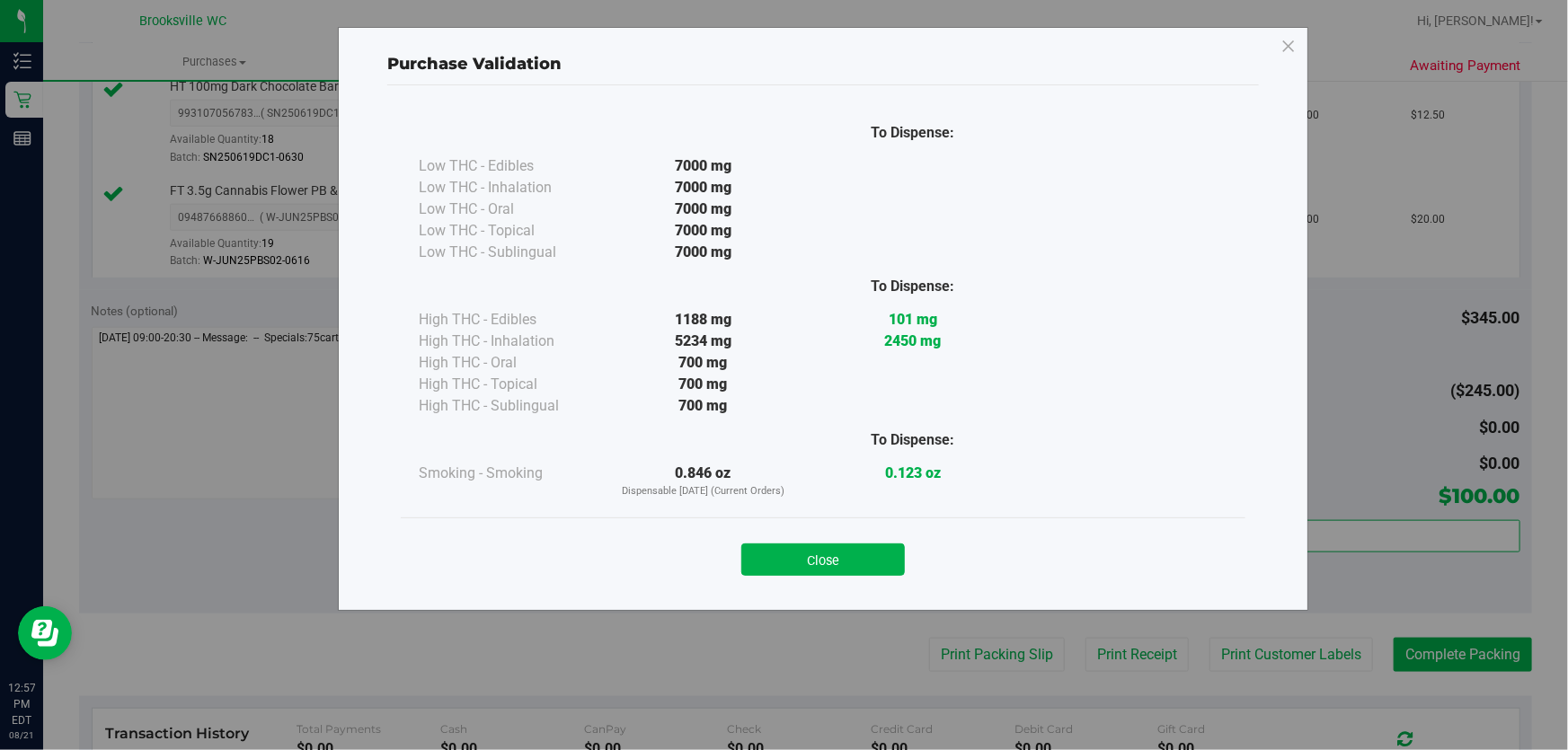
click at [881, 539] on div "Close" at bounding box center [823, 554] width 818 height 45
click at [813, 558] on button "Close" at bounding box center [823, 559] width 163 height 32
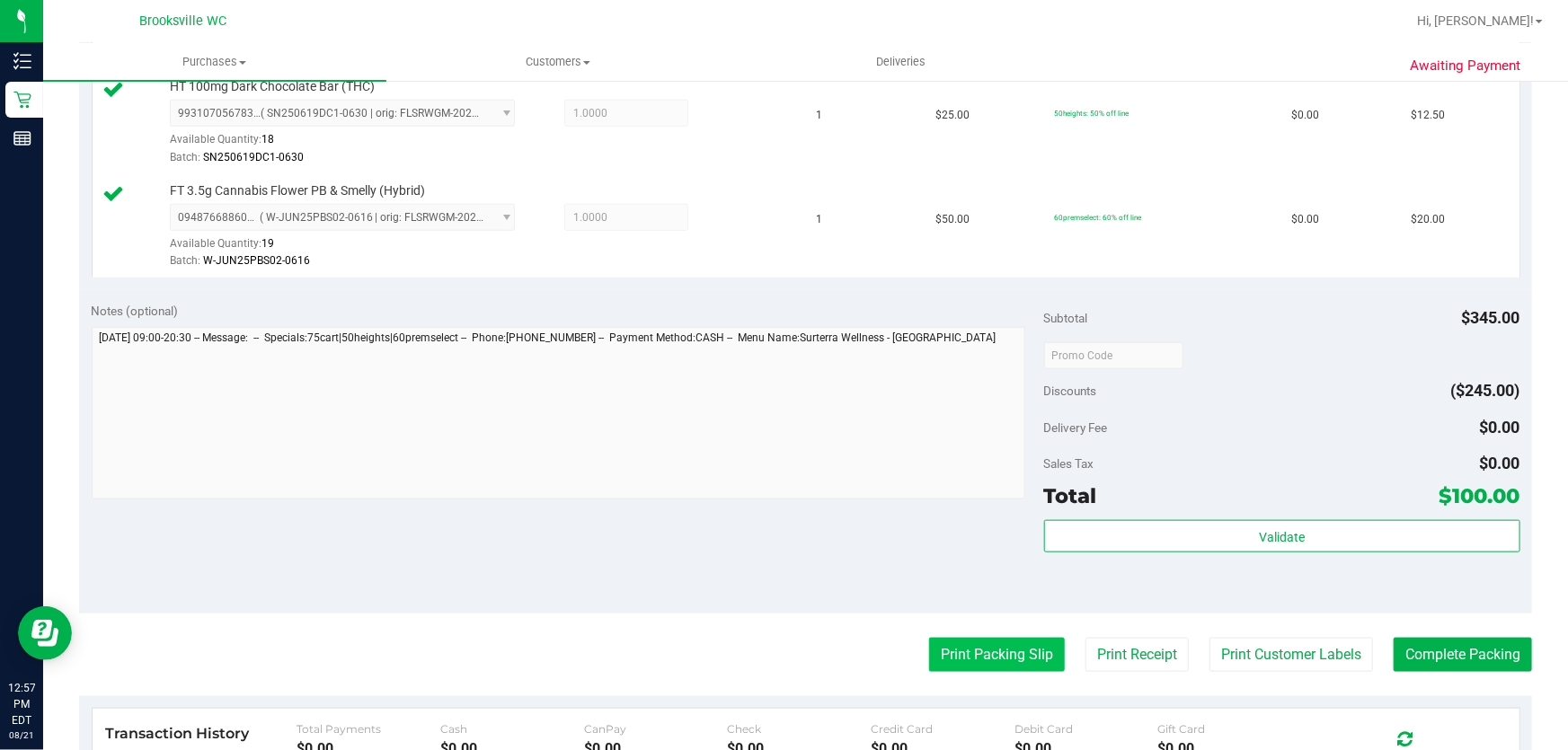
click at [955, 653] on button "Print Packing Slip" at bounding box center [997, 655] width 136 height 34
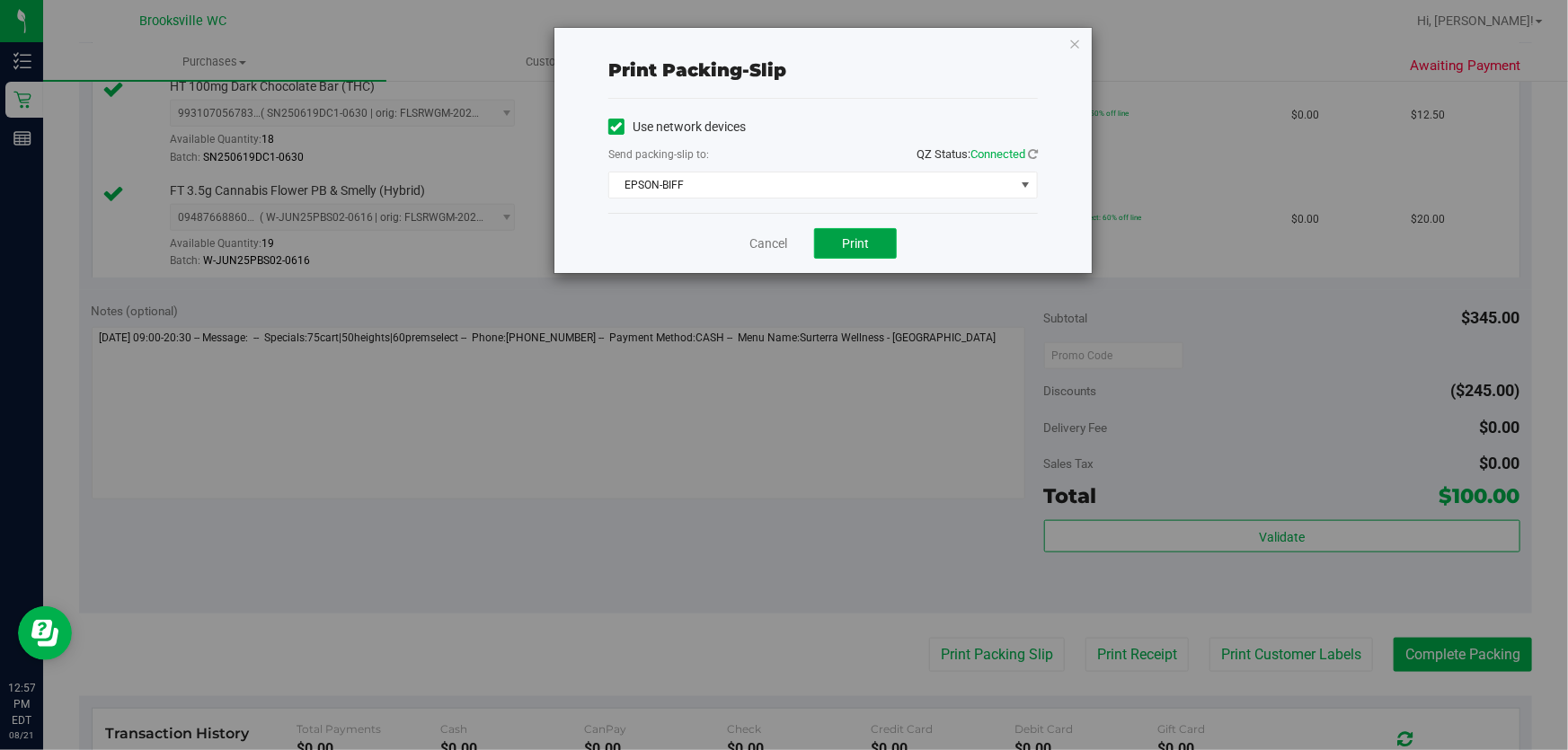
click at [860, 246] on span "Print" at bounding box center [854, 243] width 27 height 15
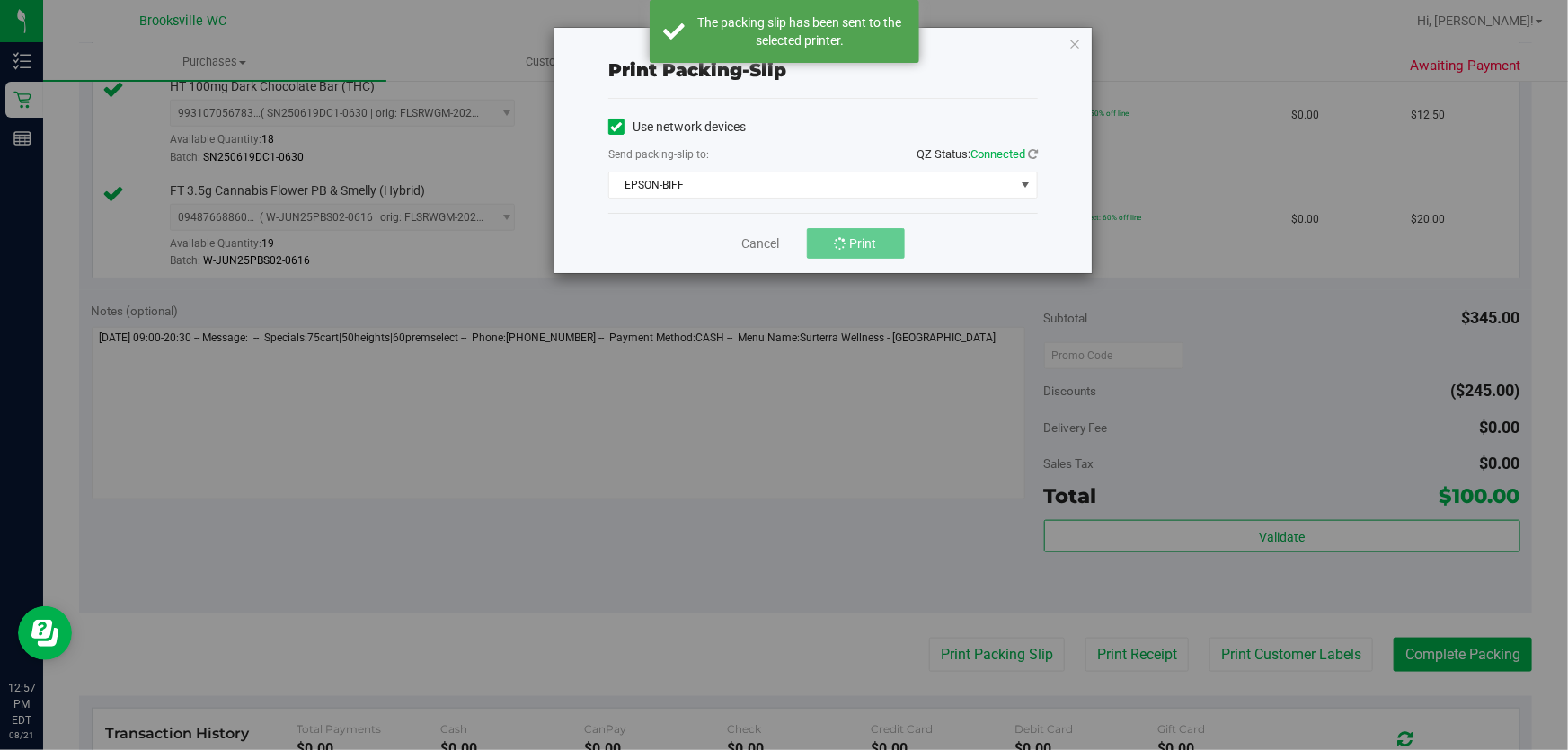
click at [1081, 42] on div "Print packing-slip Use network devices Send packing-slip to: QZ Status: Connect…" at bounding box center [823, 150] width 537 height 245
click at [1083, 38] on div "Print packing-slip Use network devices Send packing-slip to: QZ Status: Connect…" at bounding box center [823, 150] width 537 height 245
click at [1081, 40] on div "Print packing-slip Use network devices Send packing-slip to: QZ Status: Connect…" at bounding box center [823, 150] width 537 height 245
click at [1078, 42] on icon "button" at bounding box center [1074, 43] width 13 height 22
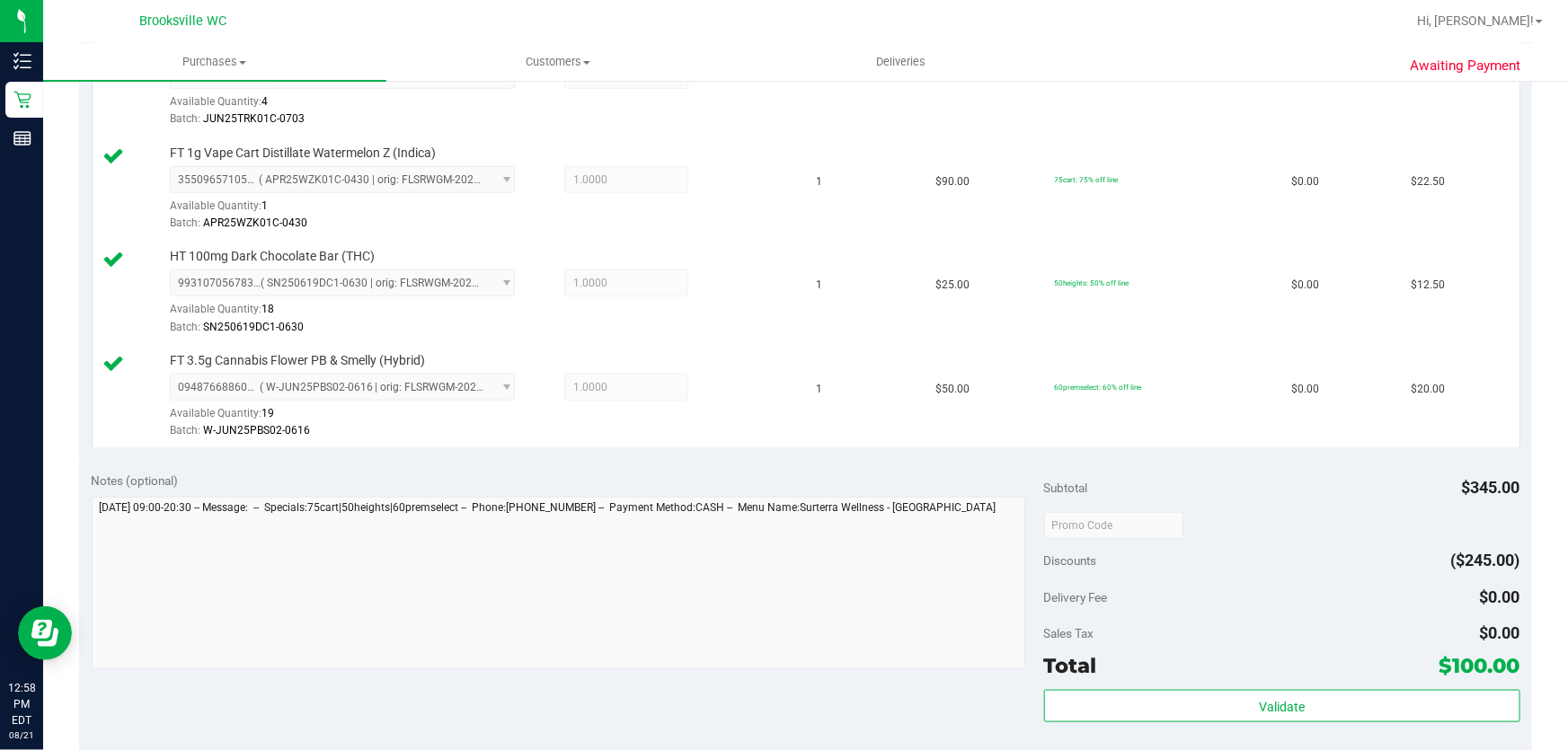
scroll to position [979, 0]
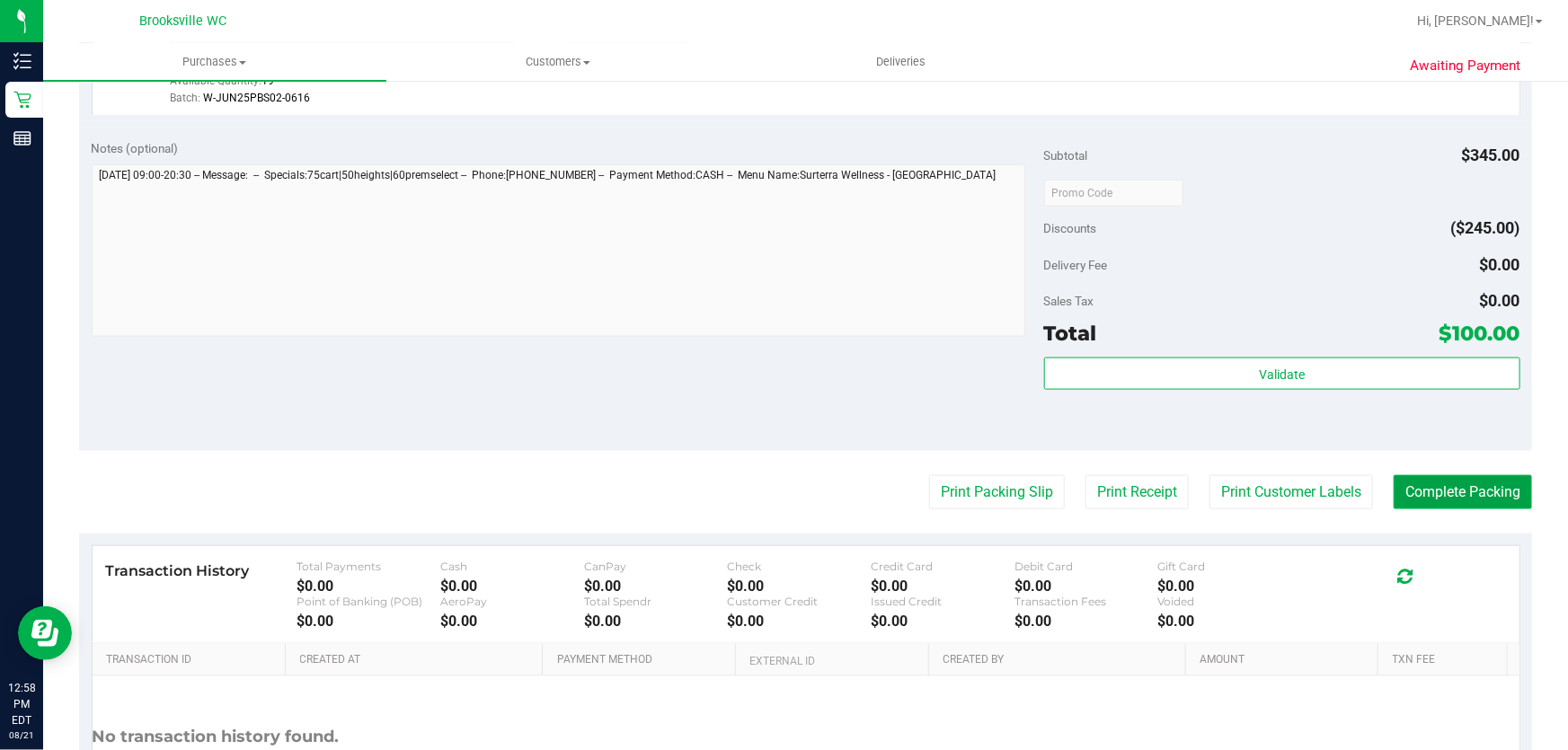
click at [1477, 500] on button "Complete Packing" at bounding box center [1463, 492] width 139 height 34
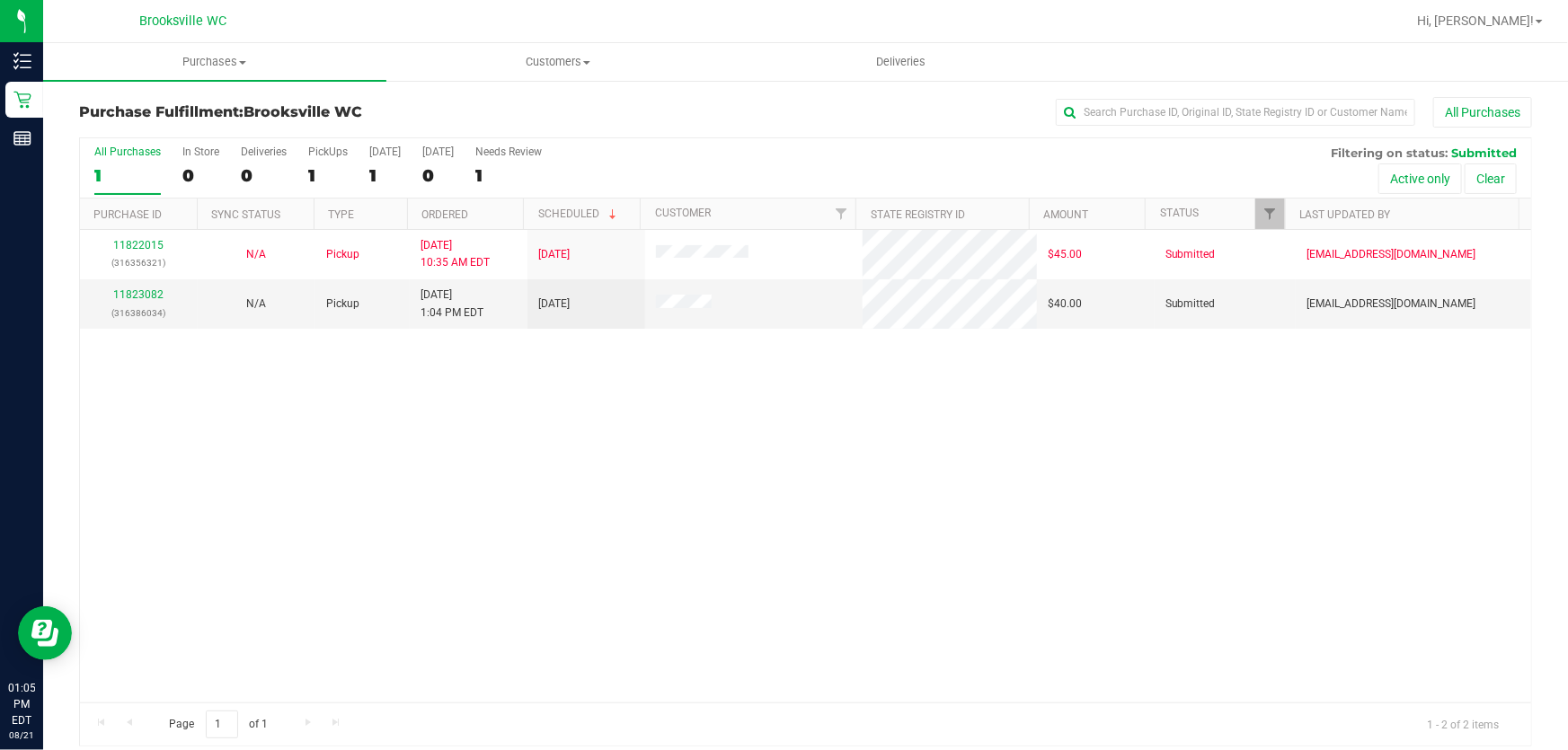
drag, startPoint x: 626, startPoint y: 538, endPoint x: 641, endPoint y: 524, distance: 20.5
click at [626, 537] on div "11822015 (316356321) N/A Pickup [DATE] 10:35 AM EDT 8/21/2025 $45.00 Submitted …" at bounding box center [805, 467] width 1451 height 472
